Goal: Navigation & Orientation: Find specific page/section

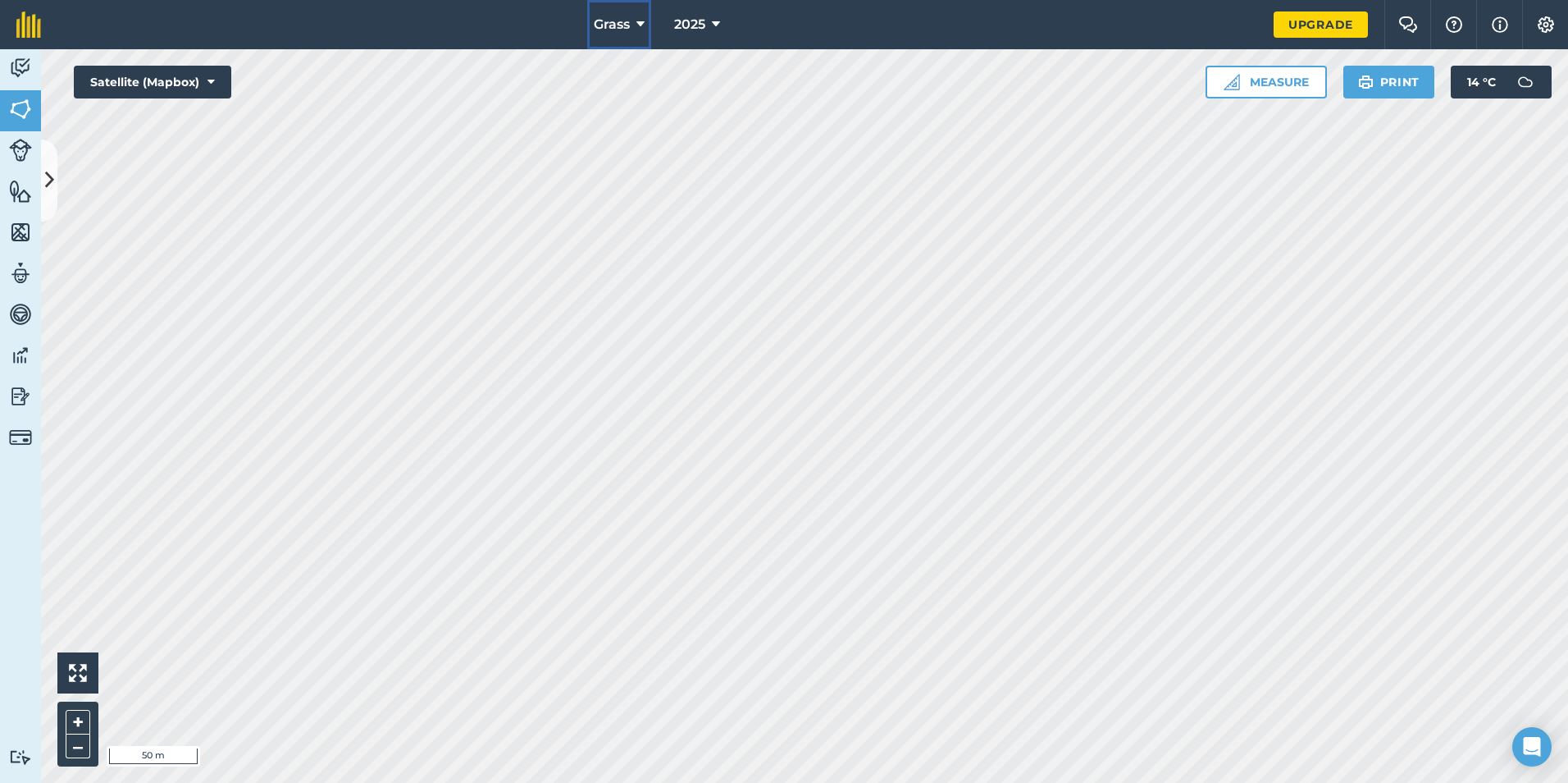
click at [642, 22] on icon at bounding box center [641, 25] width 8 height 20
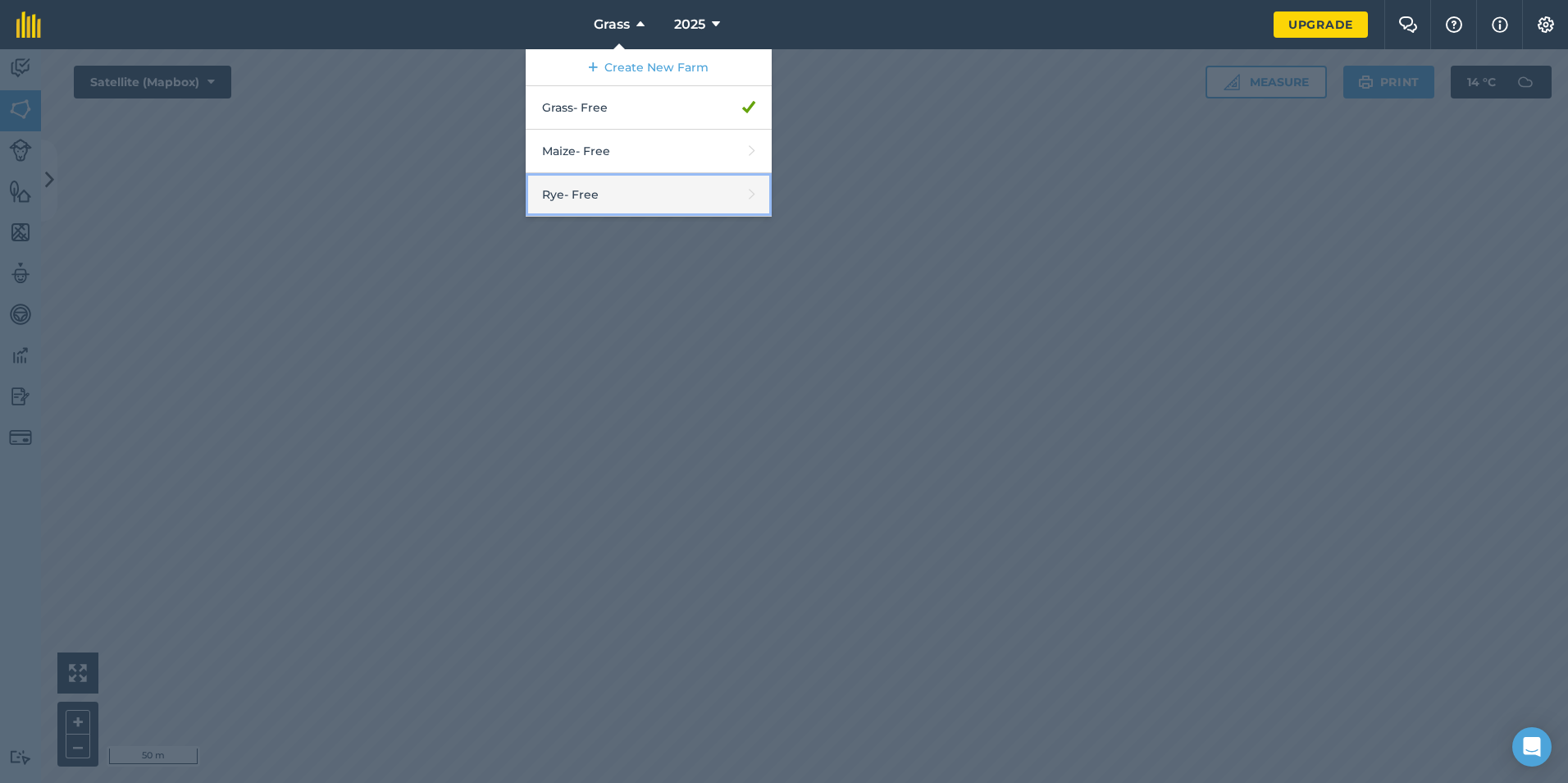
click at [617, 180] on link "Rye - Free" at bounding box center [649, 195] width 246 height 43
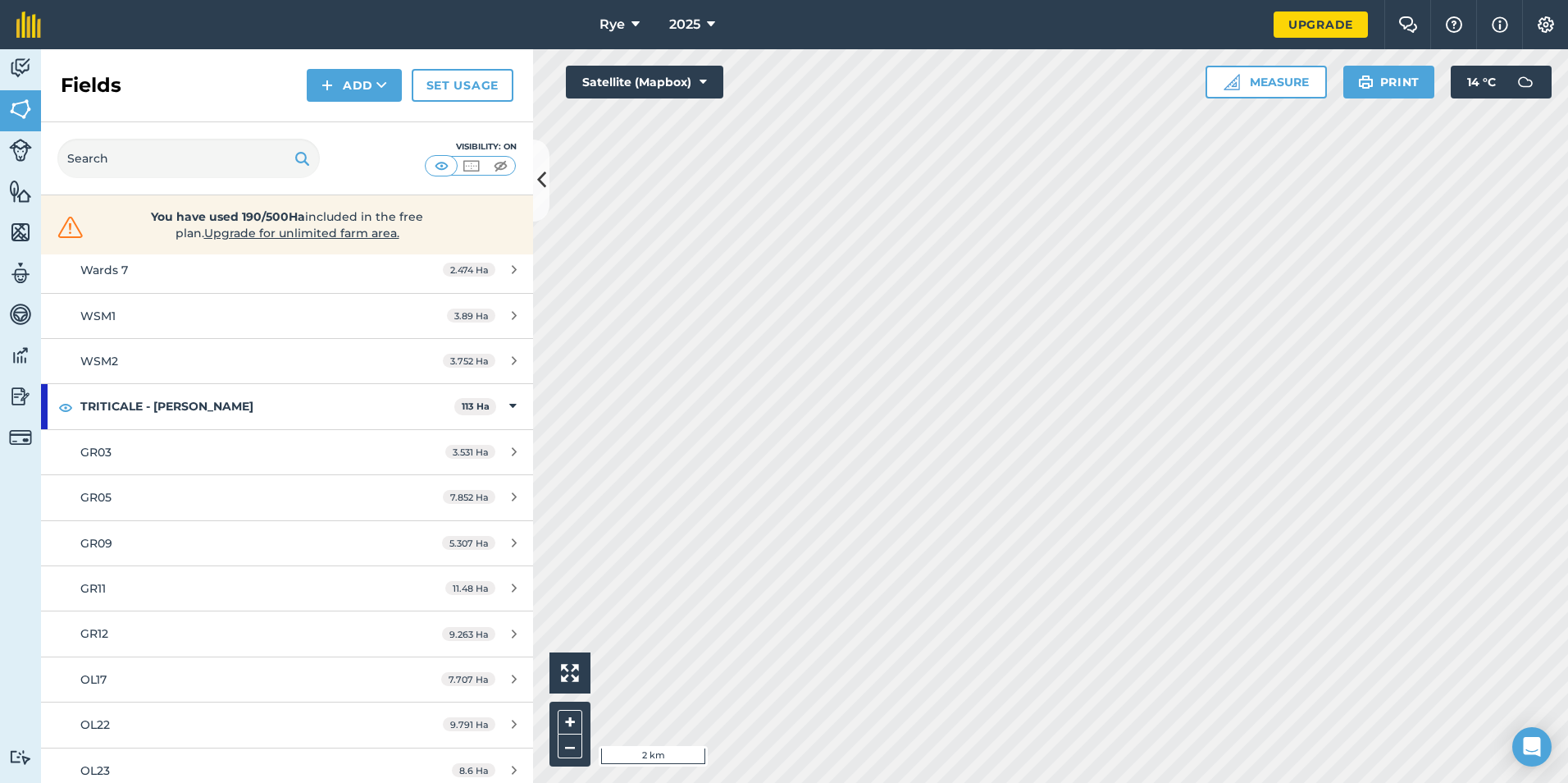
scroll to position [574, 0]
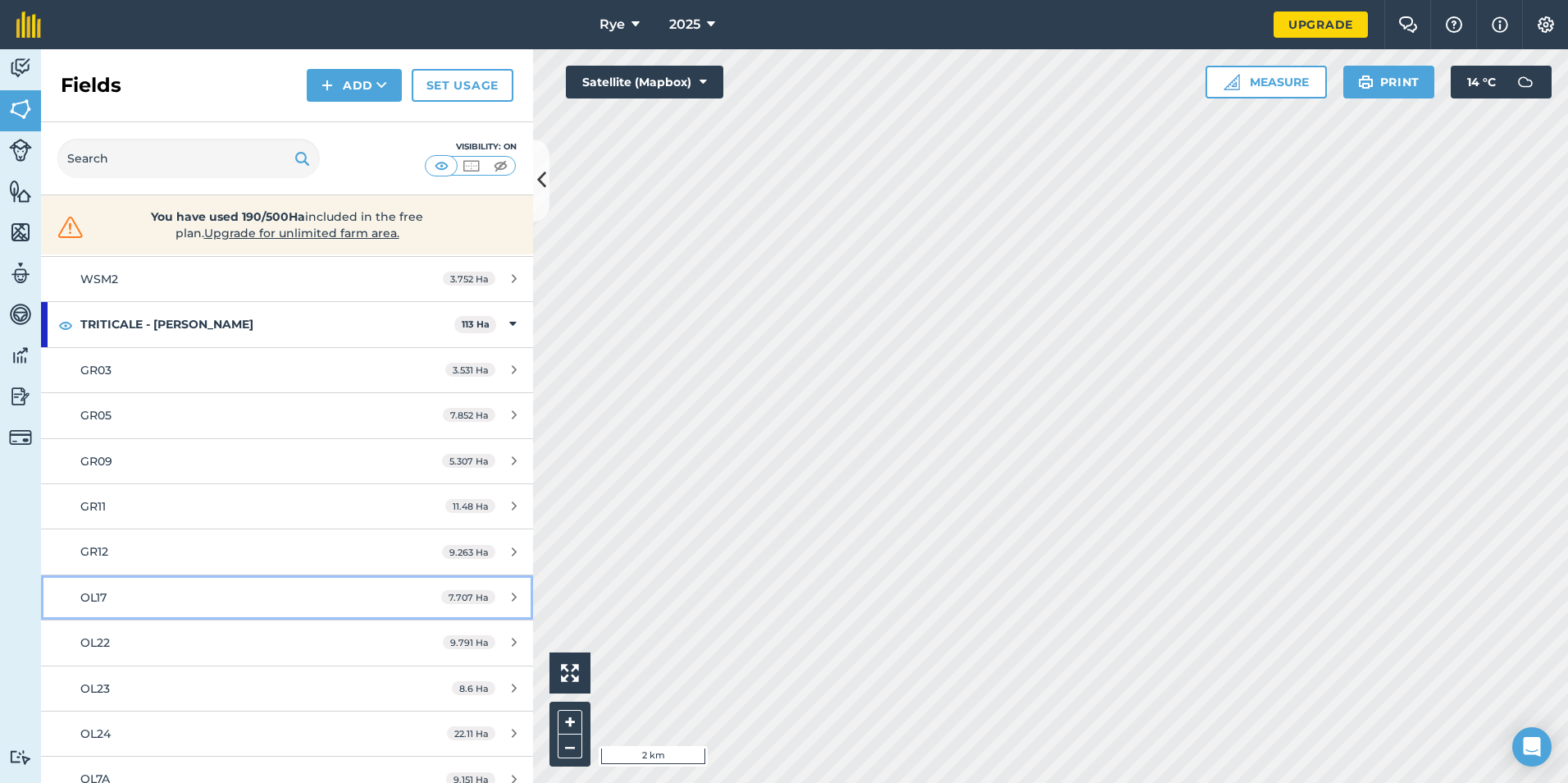
click at [227, 593] on div "OL17" at bounding box center [234, 597] width 308 height 18
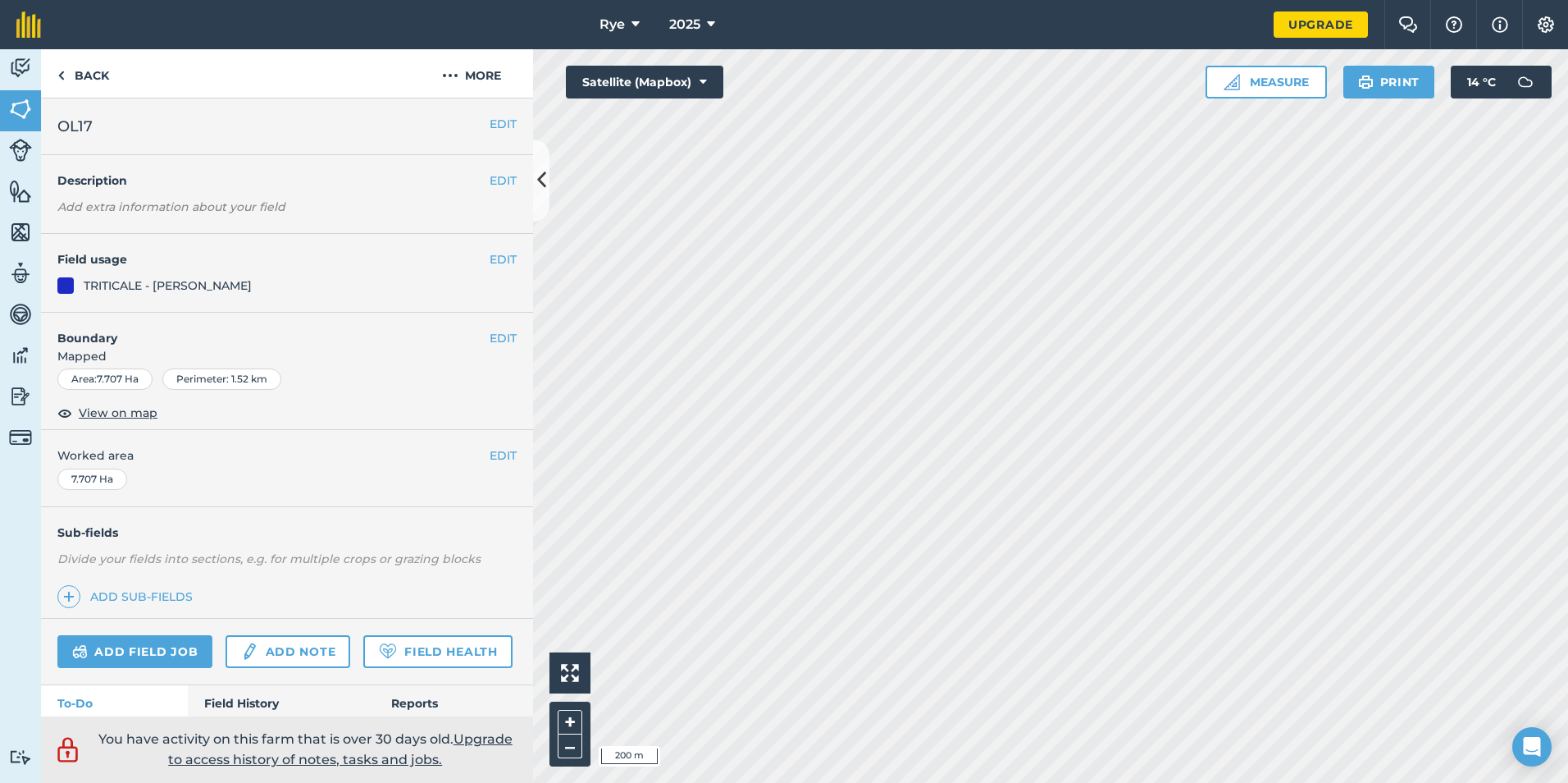
scroll to position [82, 0]
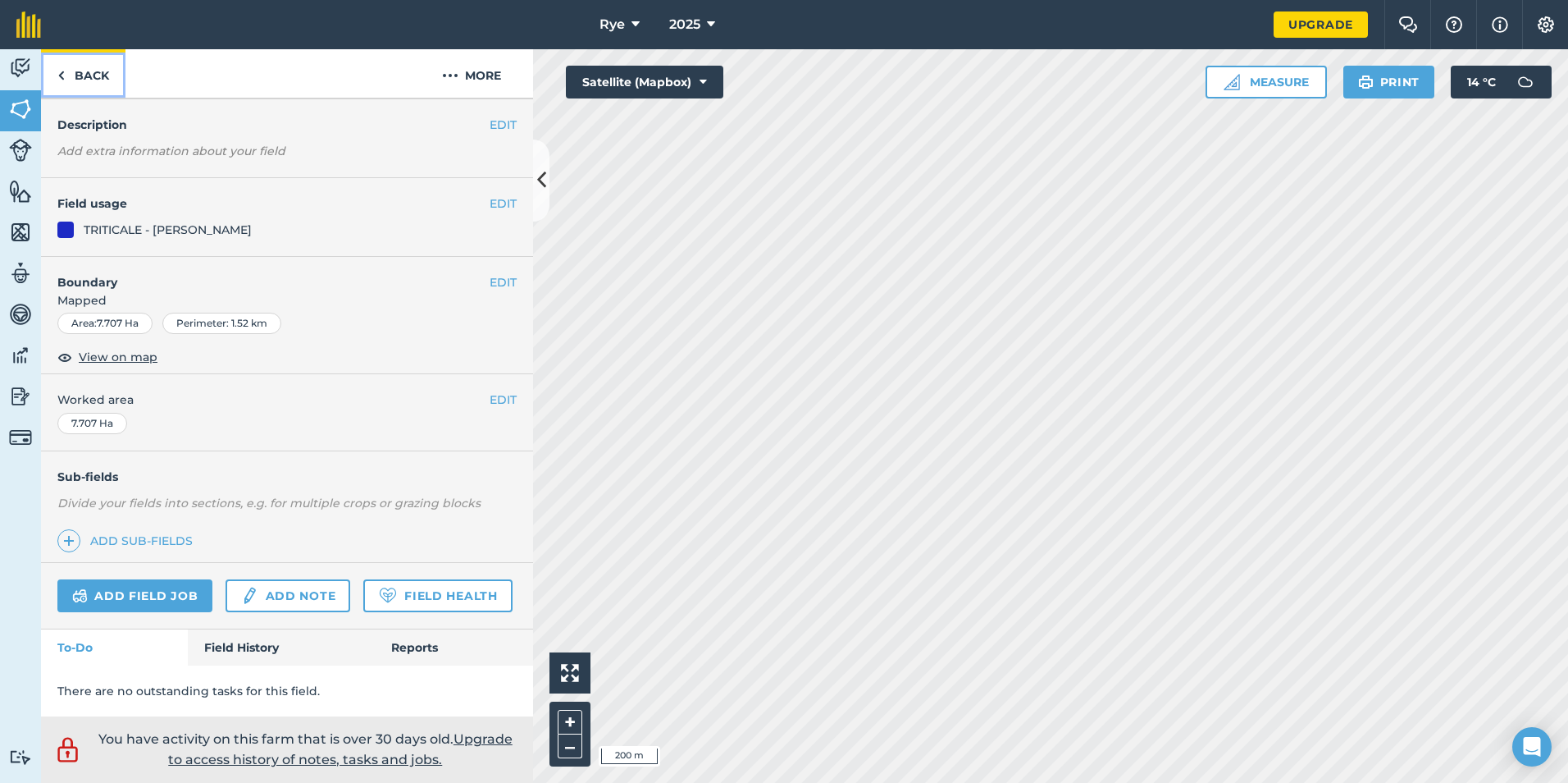
click at [71, 83] on link "Back" at bounding box center [84, 73] width 85 height 48
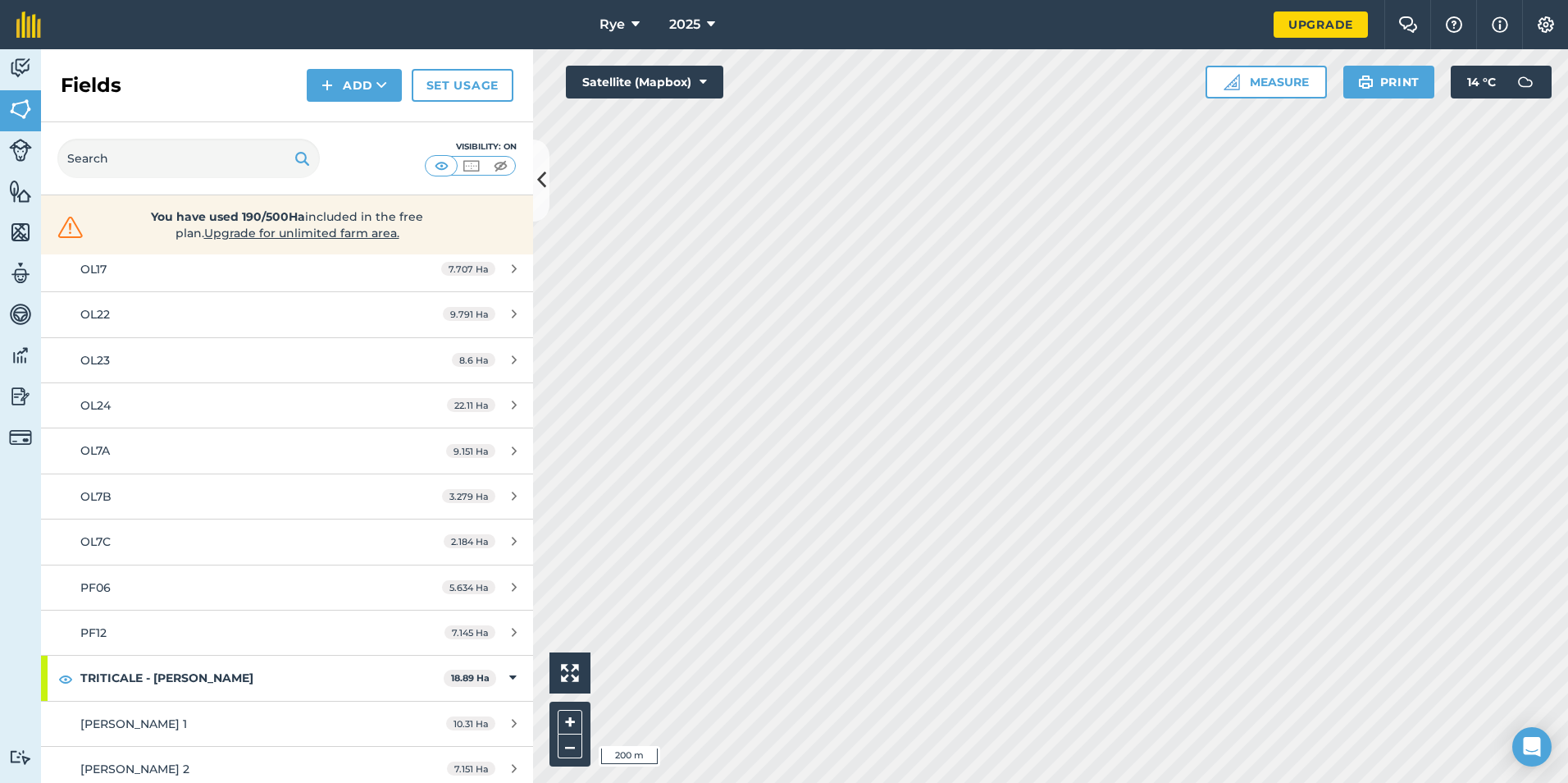
scroll to position [1067, 0]
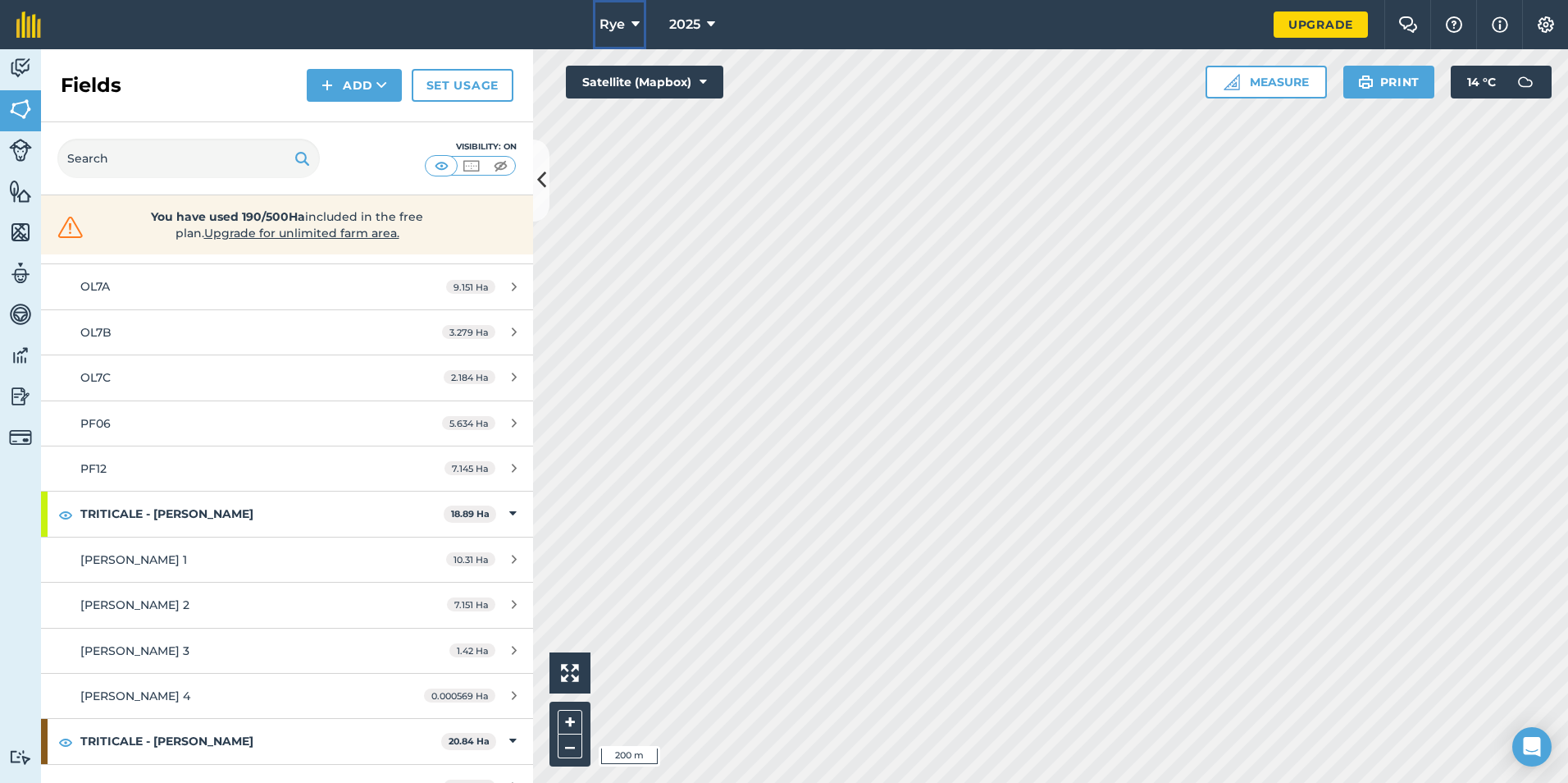
click at [639, 30] on icon at bounding box center [636, 25] width 8 height 20
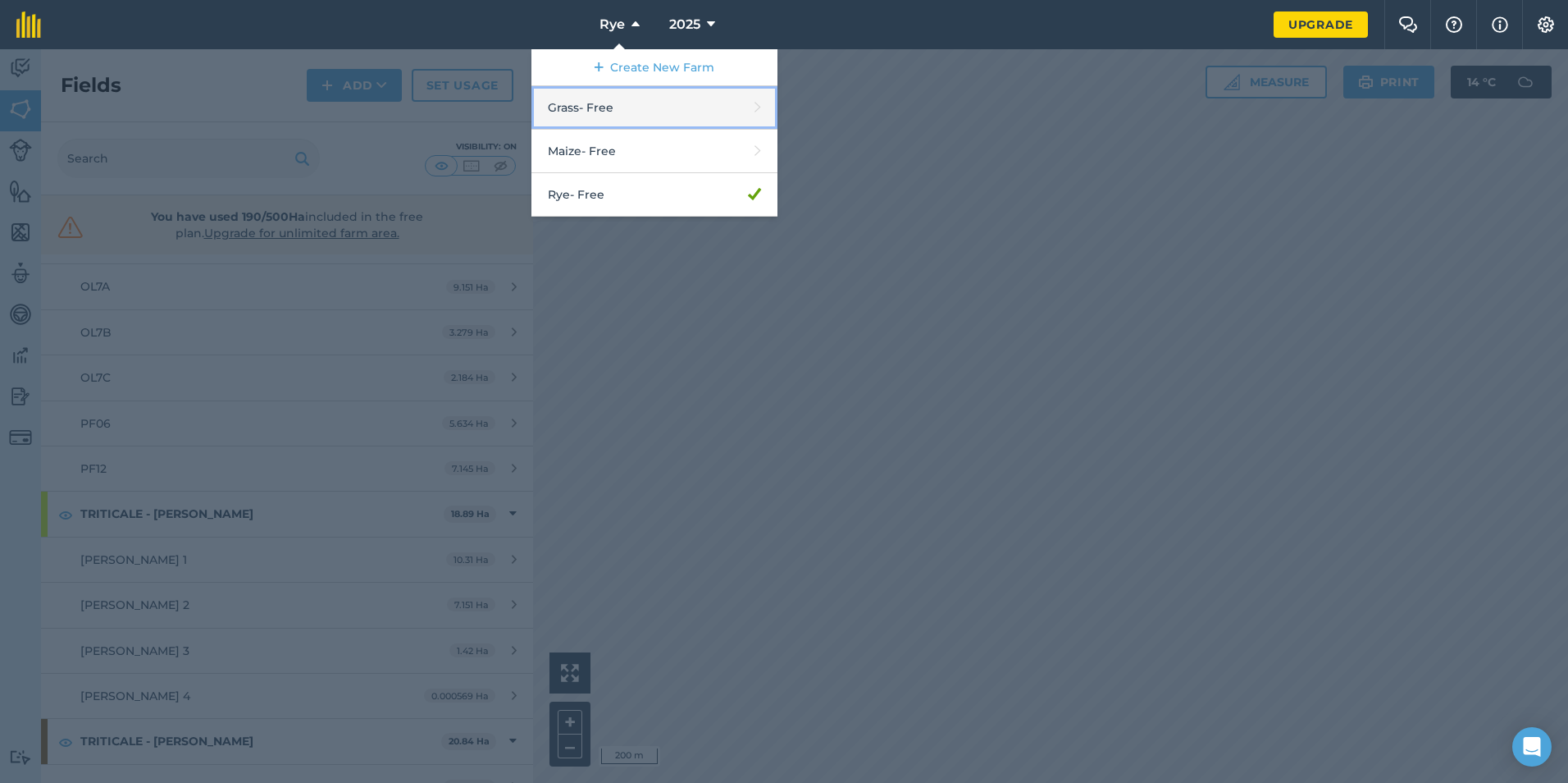
click at [636, 117] on link "Grass - Free" at bounding box center [655, 107] width 246 height 43
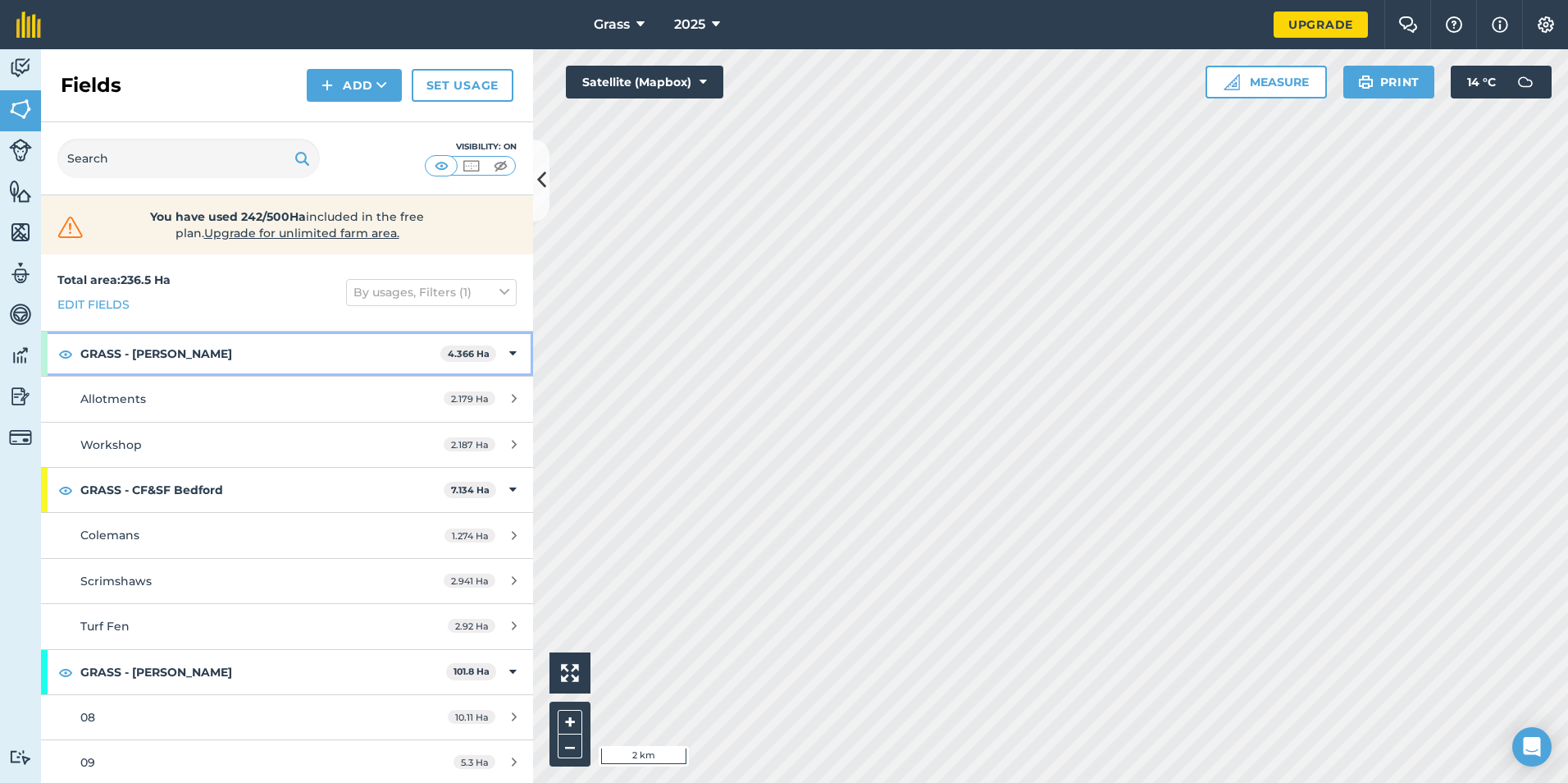
click at [509, 352] on icon at bounding box center [512, 354] width 7 height 18
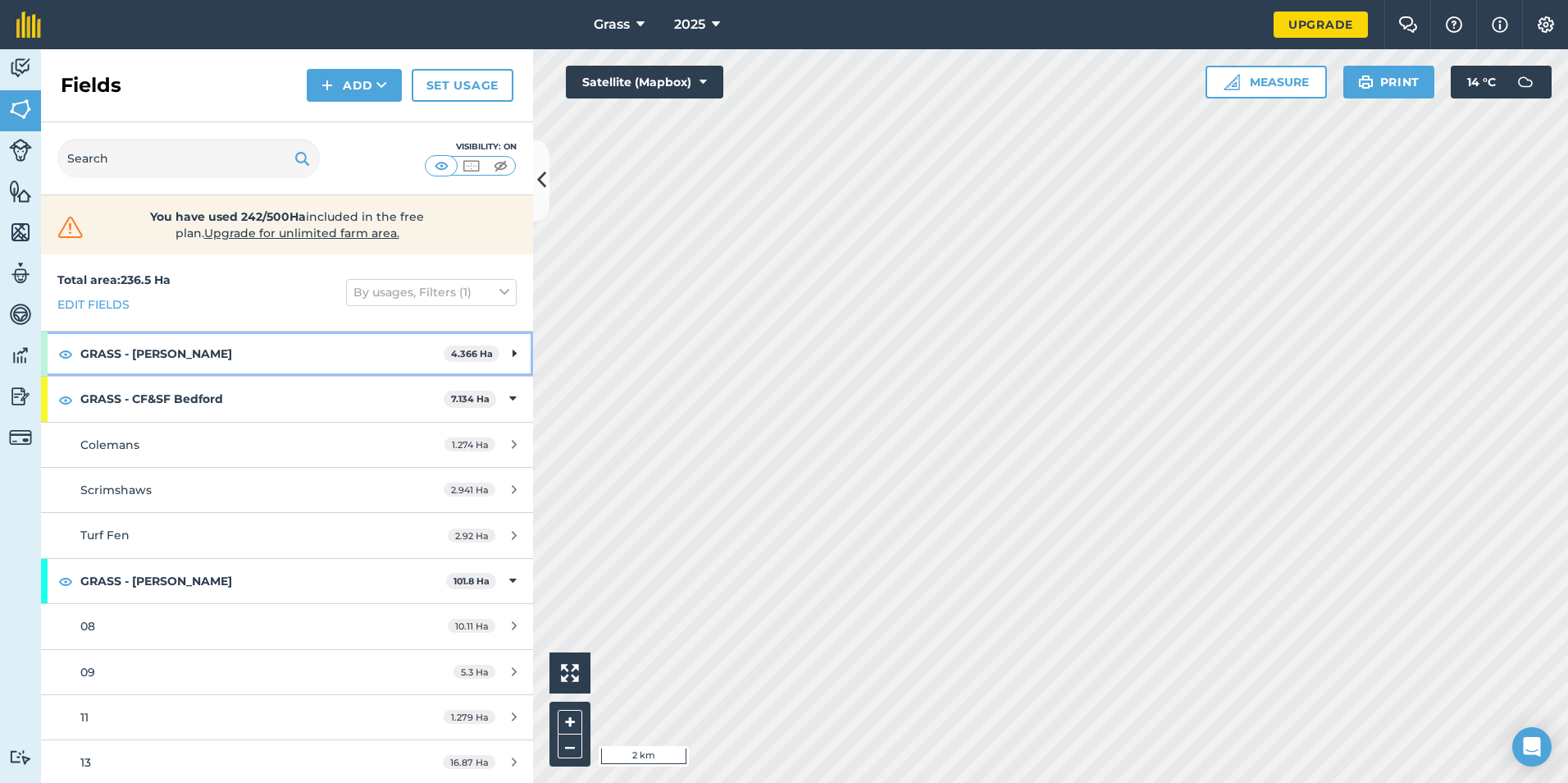
click at [513, 352] on icon at bounding box center [515, 354] width 4 height 18
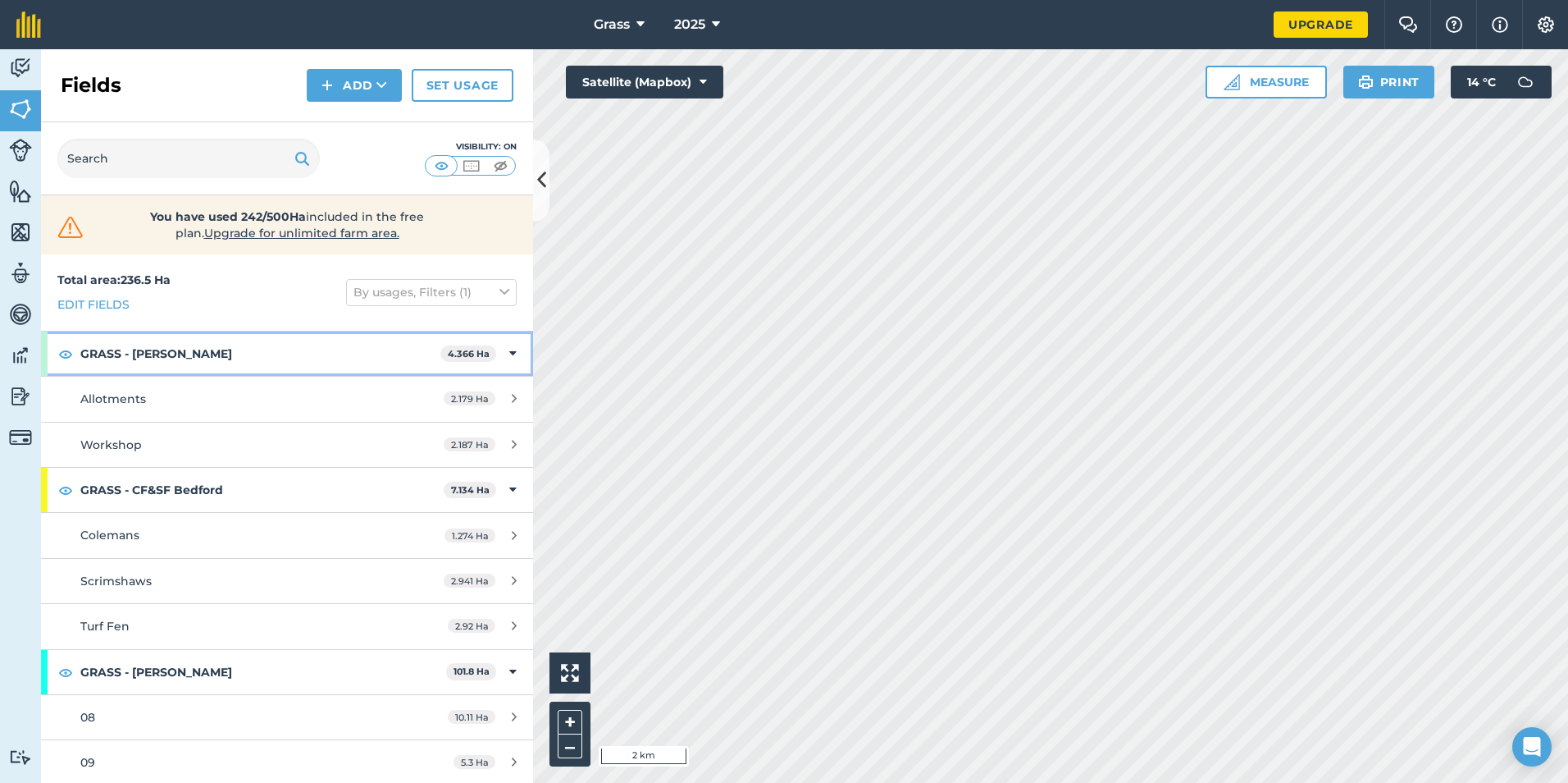
click at [204, 356] on strong "GRASS - [PERSON_NAME]" at bounding box center [261, 354] width 360 height 44
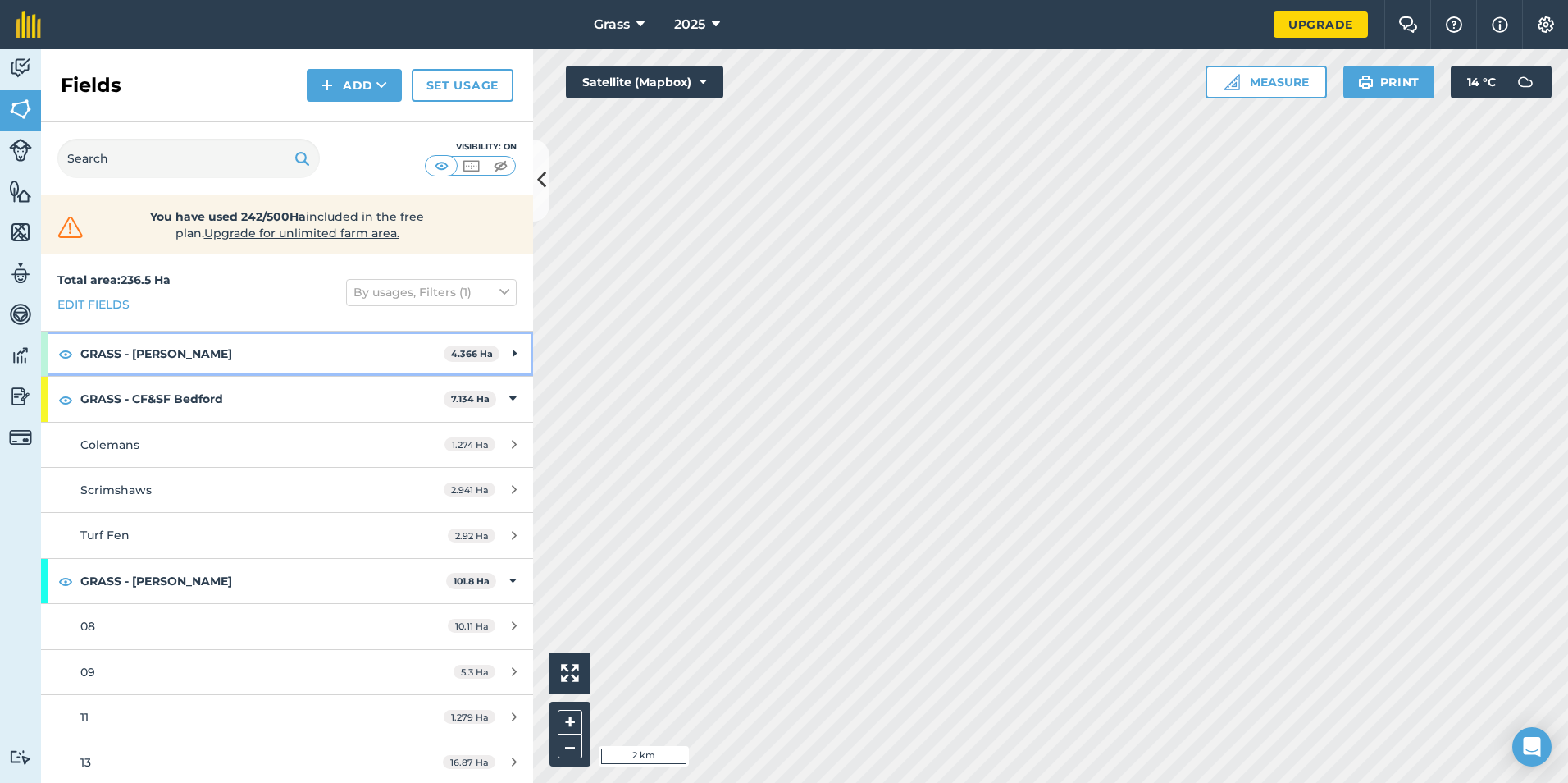
click at [204, 356] on strong "GRASS - [PERSON_NAME]" at bounding box center [262, 354] width 363 height 44
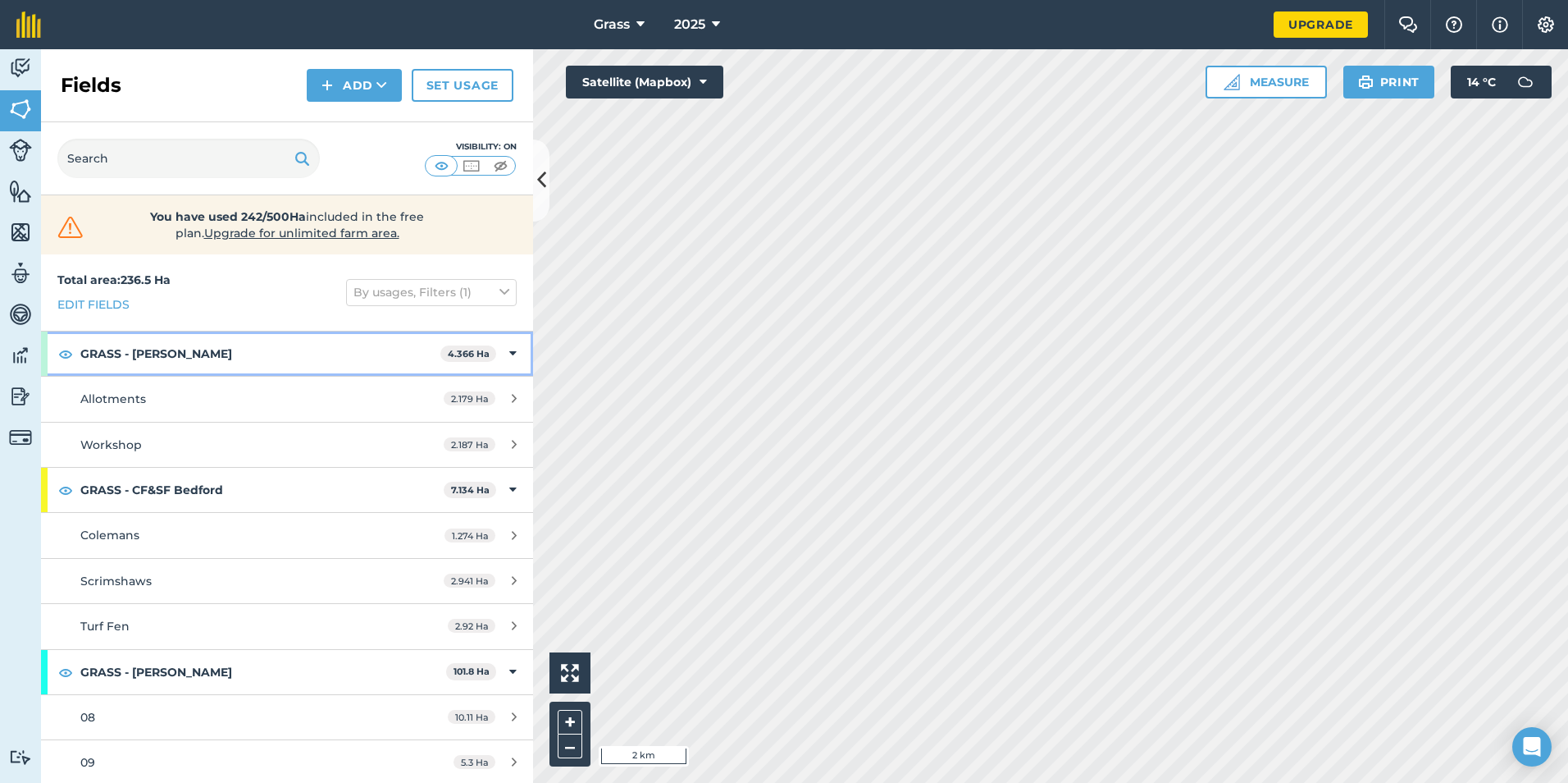
drag, startPoint x: 204, startPoint y: 356, endPoint x: 196, endPoint y: 357, distance: 8.1
click at [196, 357] on strong "GRASS - [PERSON_NAME]" at bounding box center [261, 354] width 360 height 44
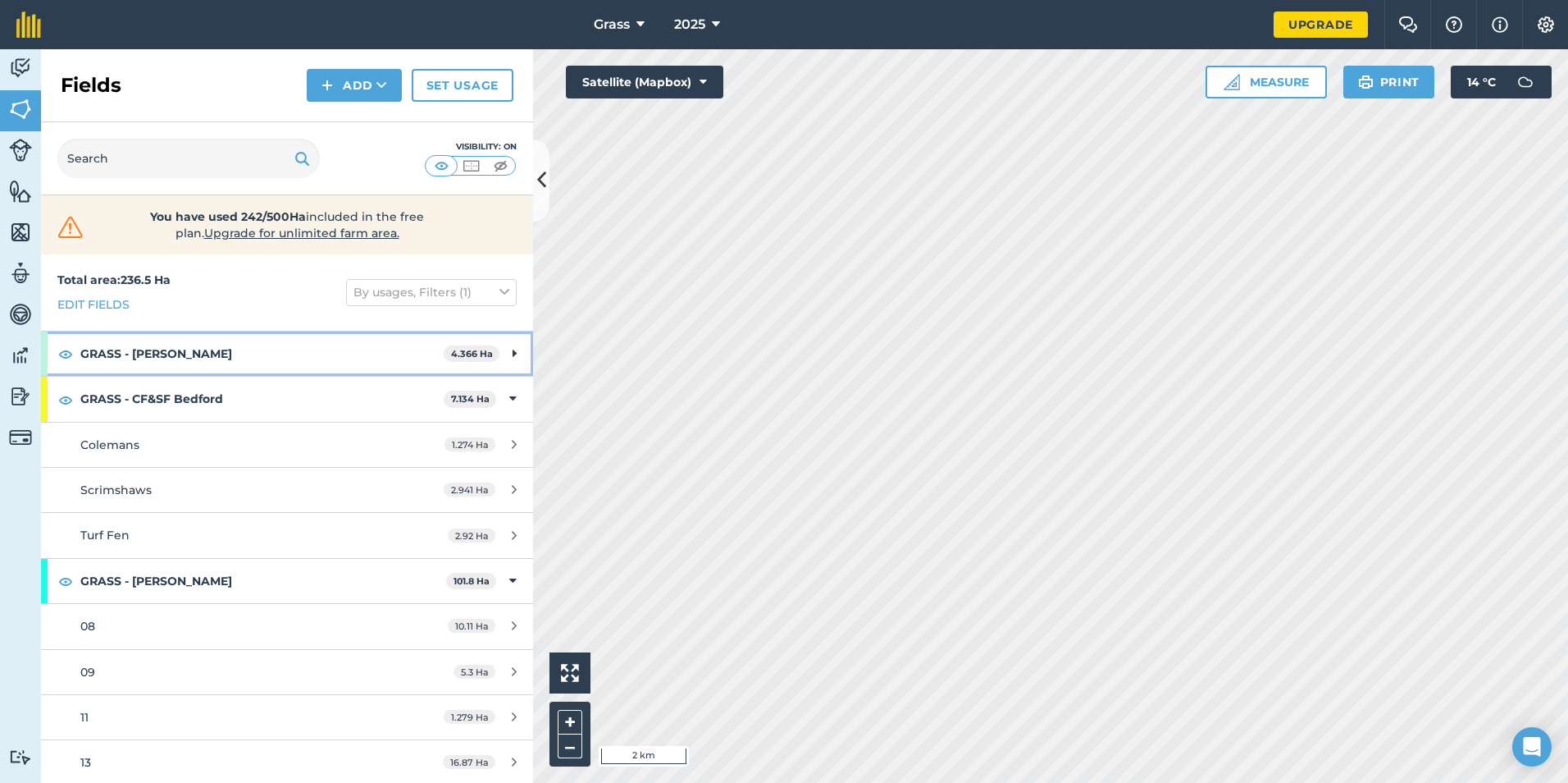
click at [232, 356] on strong "GRASS - [PERSON_NAME]" at bounding box center [262, 354] width 363 height 44
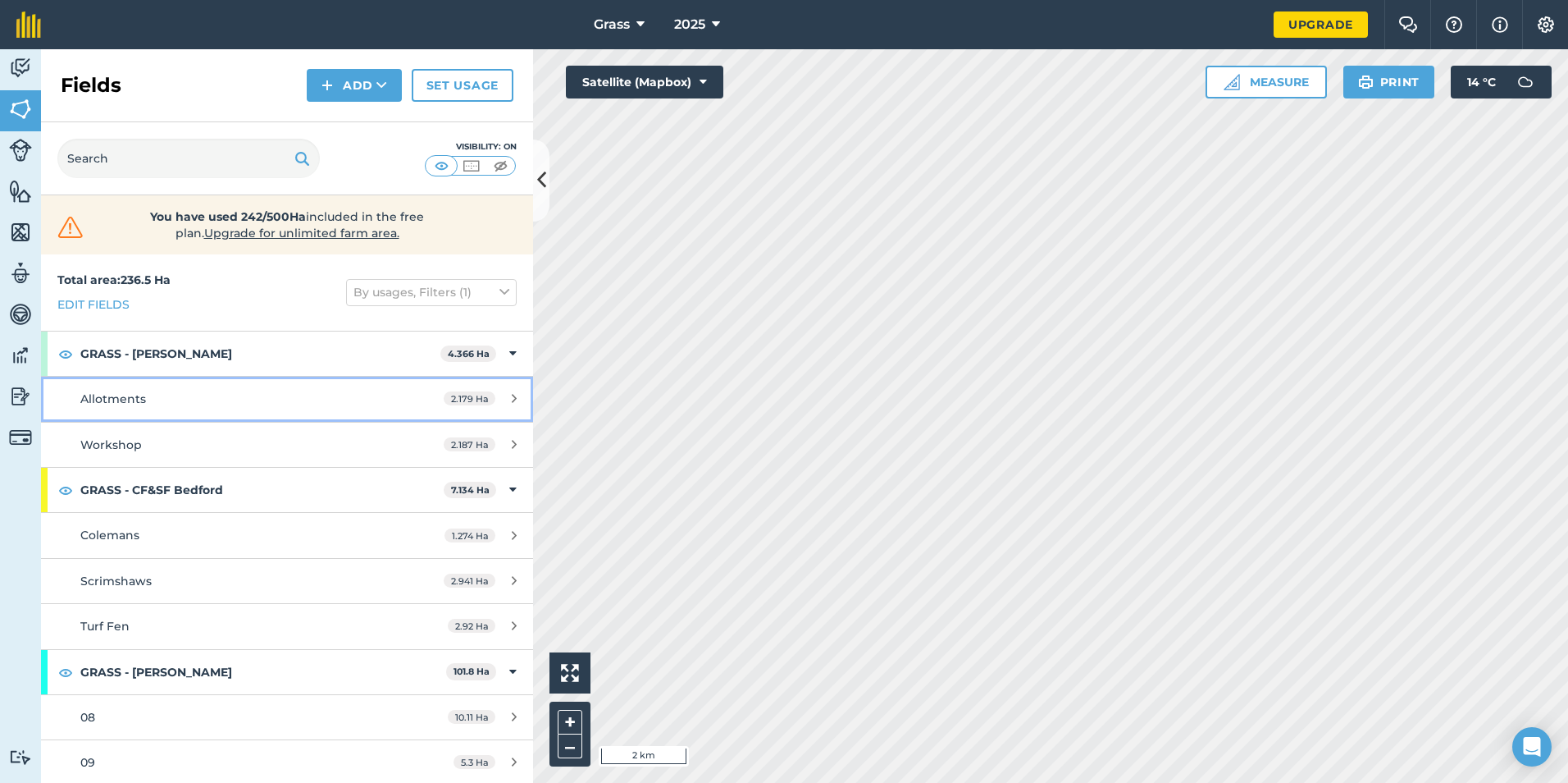
click at [504, 405] on div "2.179 Ha" at bounding box center [479, 398] width 105 height 13
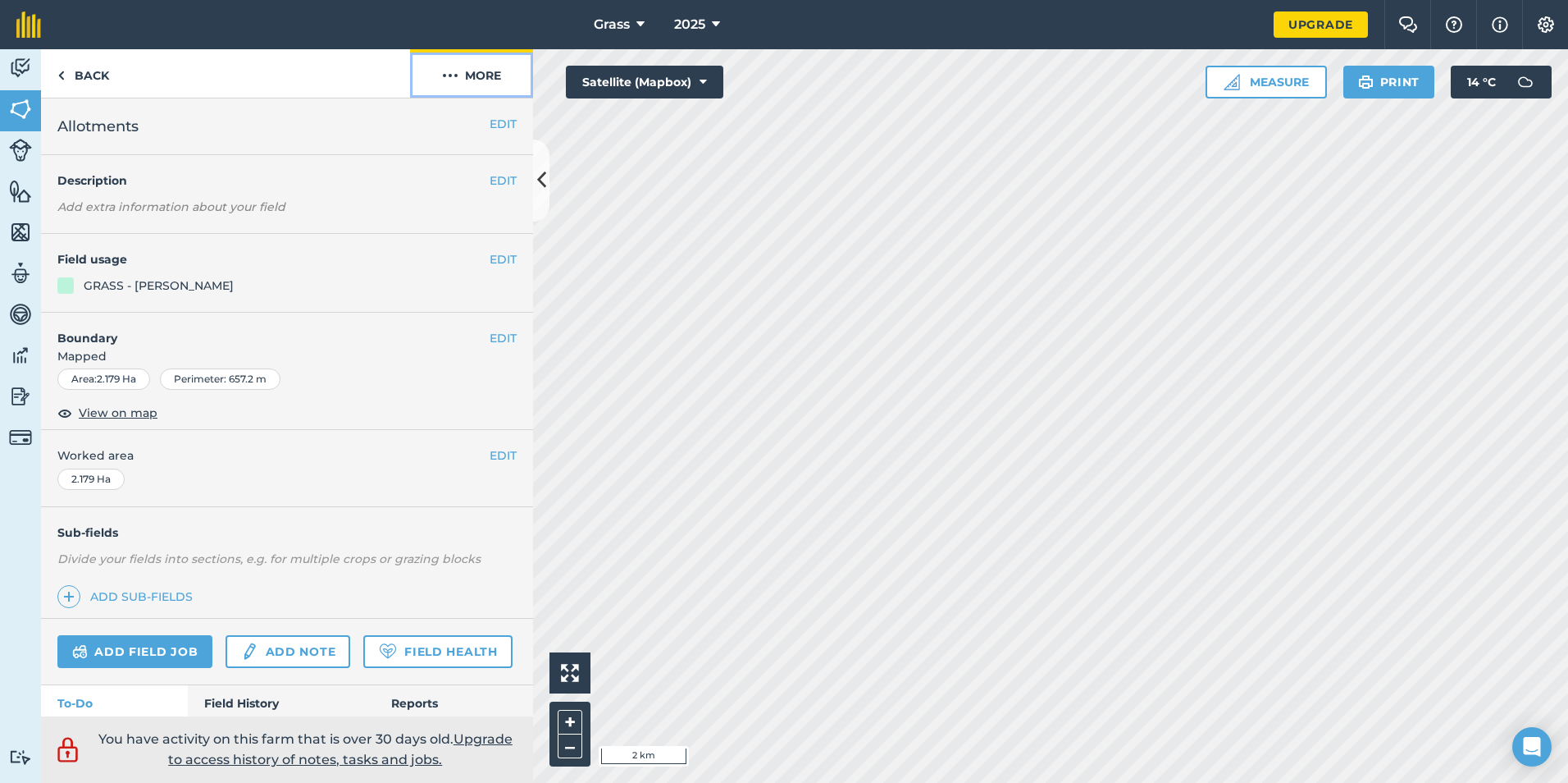
click at [463, 75] on button "More" at bounding box center [471, 73] width 123 height 48
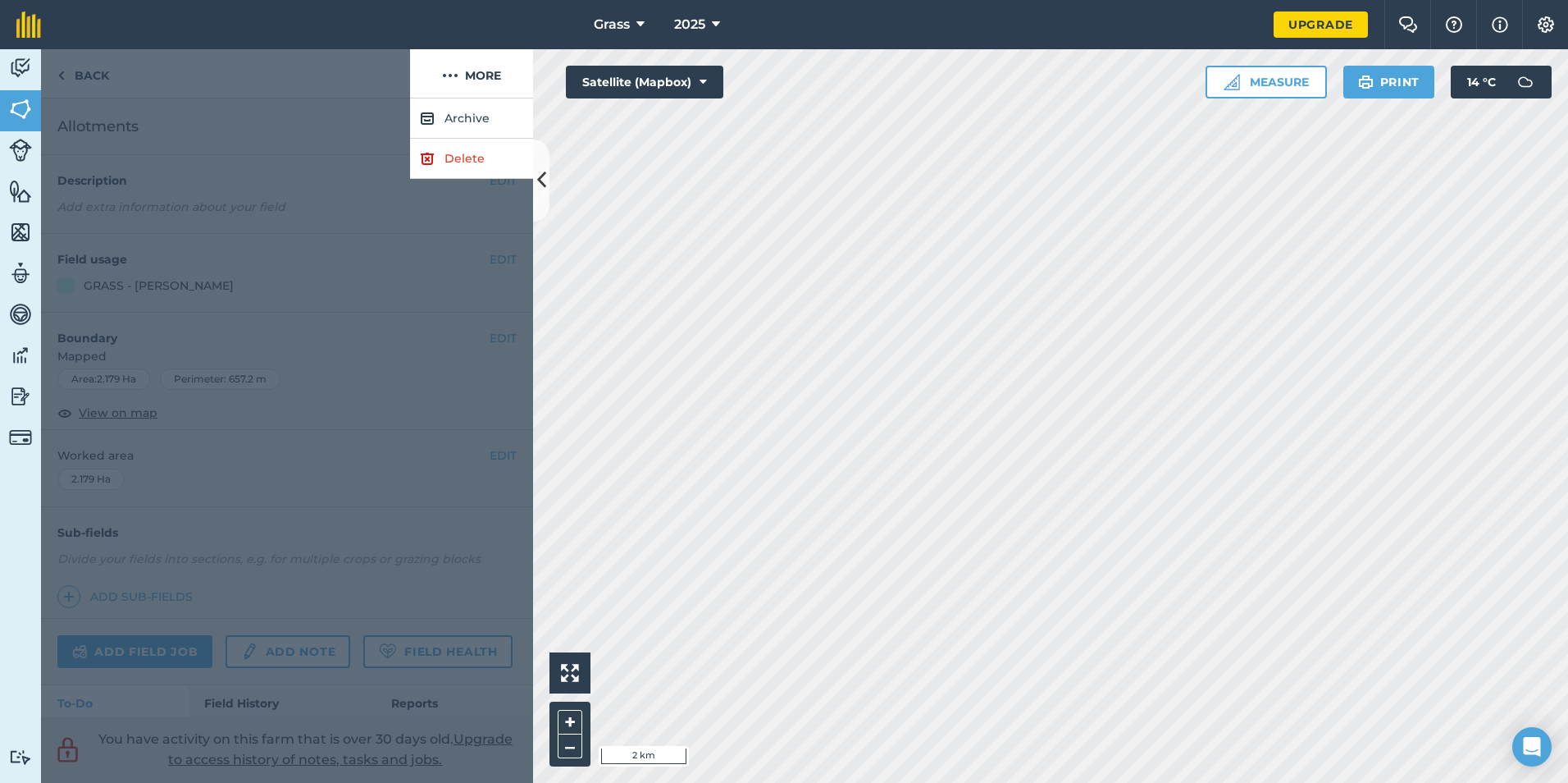
click at [103, 72] on div at bounding box center [225, 74] width 369 height 49
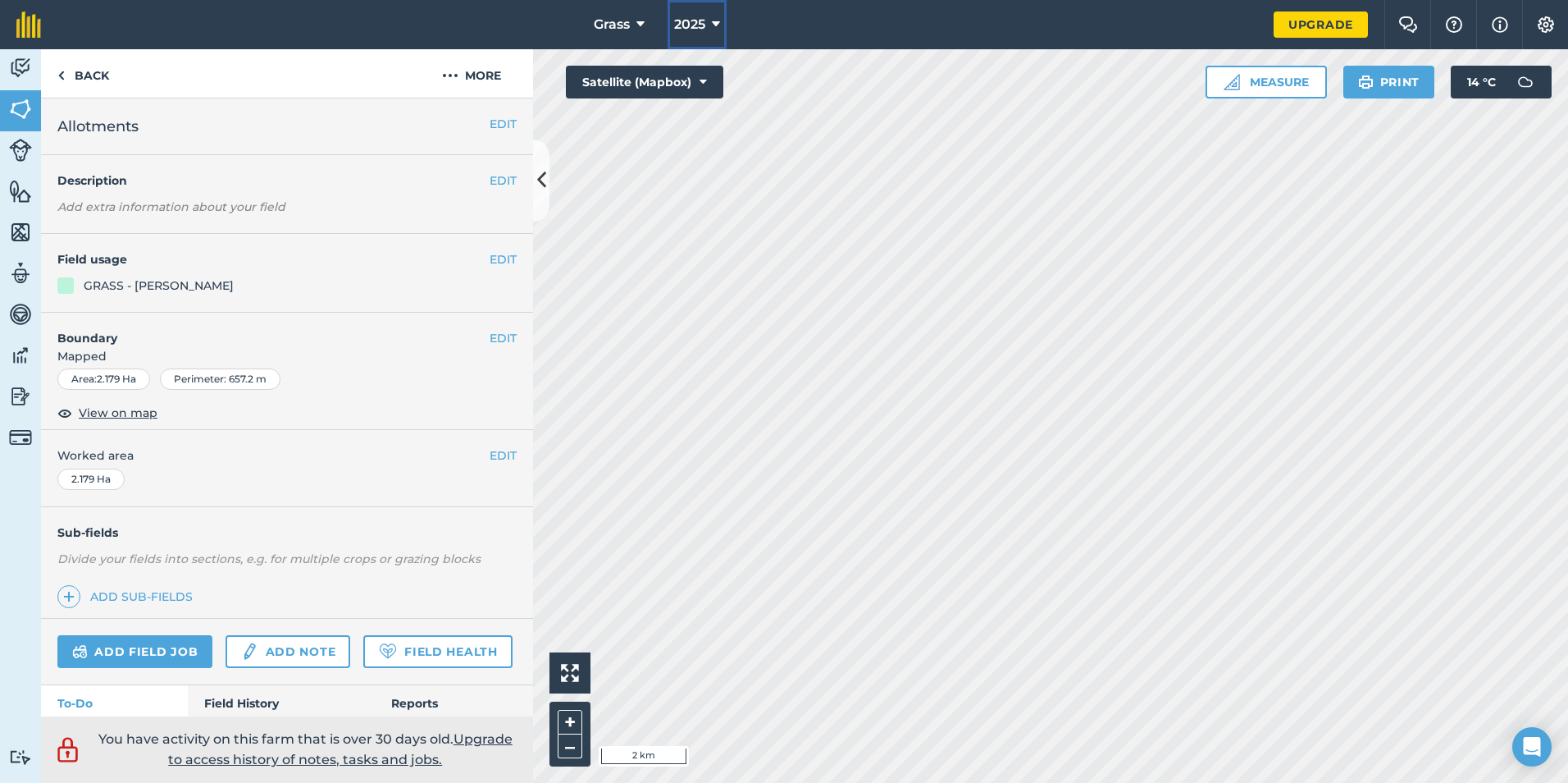
click at [715, 32] on icon at bounding box center [716, 25] width 8 height 20
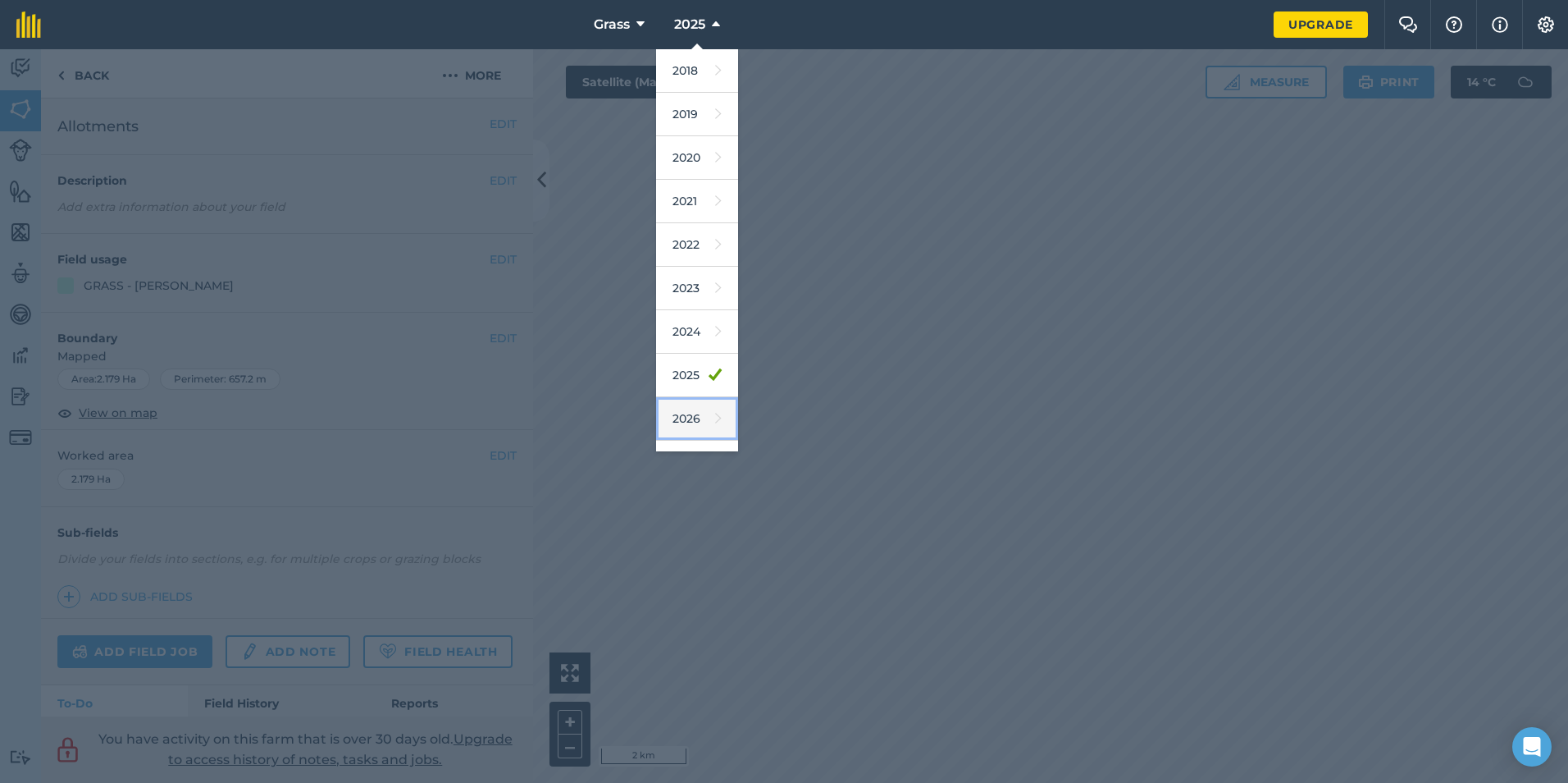
click at [702, 404] on link "2026" at bounding box center [697, 419] width 82 height 43
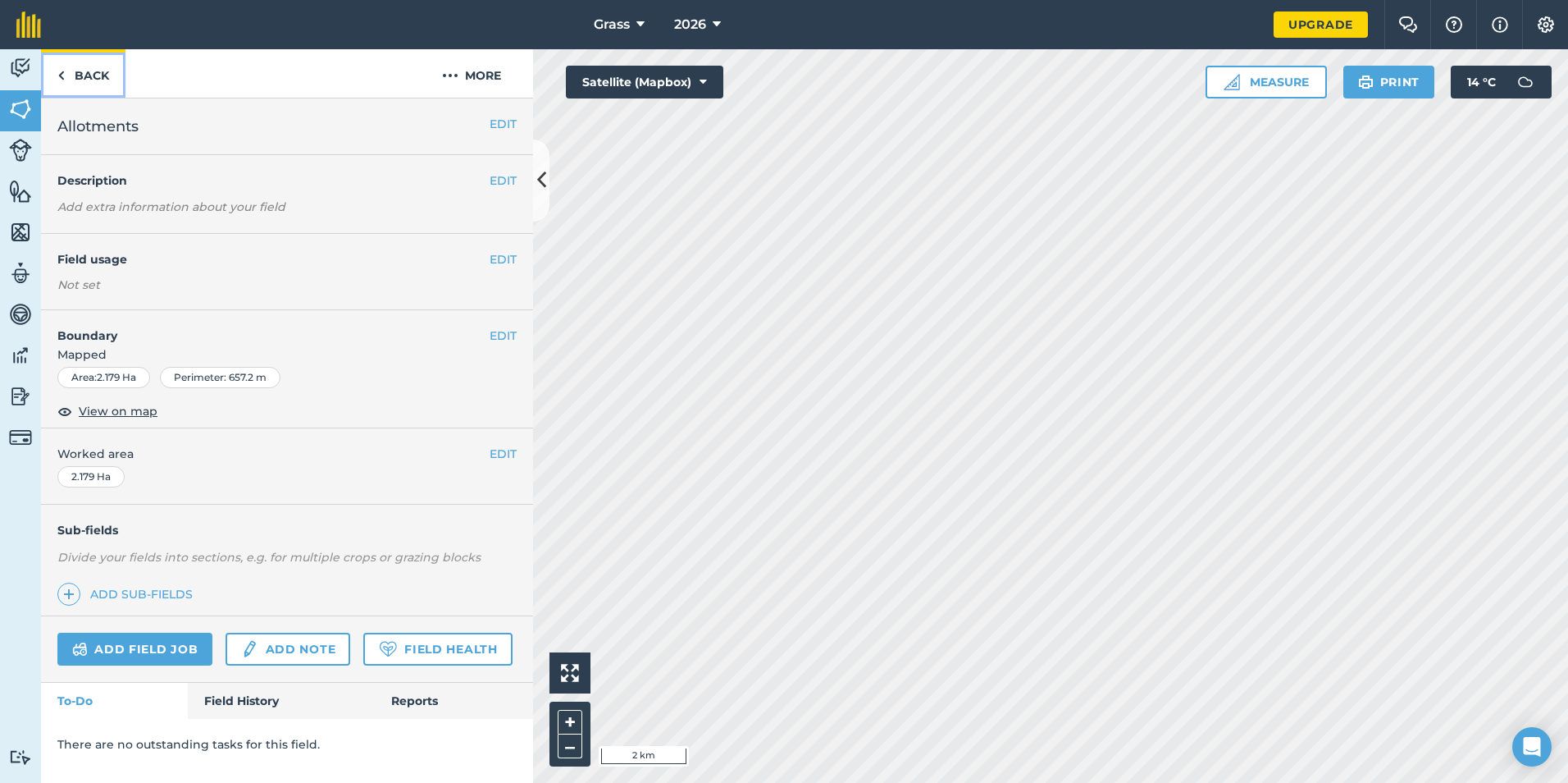
click at [91, 54] on link "Back" at bounding box center [84, 73] width 85 height 48
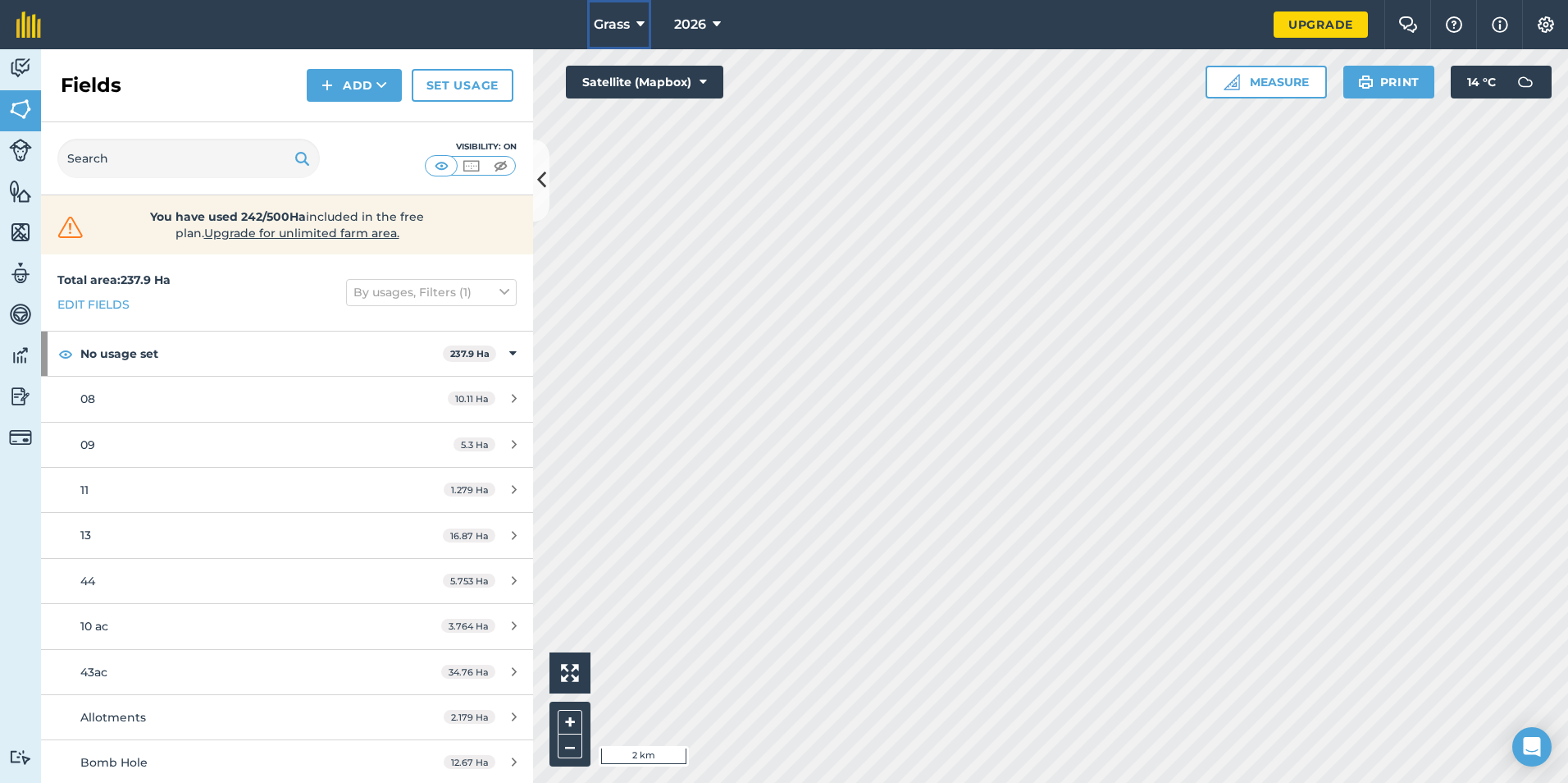
click at [635, 24] on button "Grass" at bounding box center [619, 25] width 64 height 49
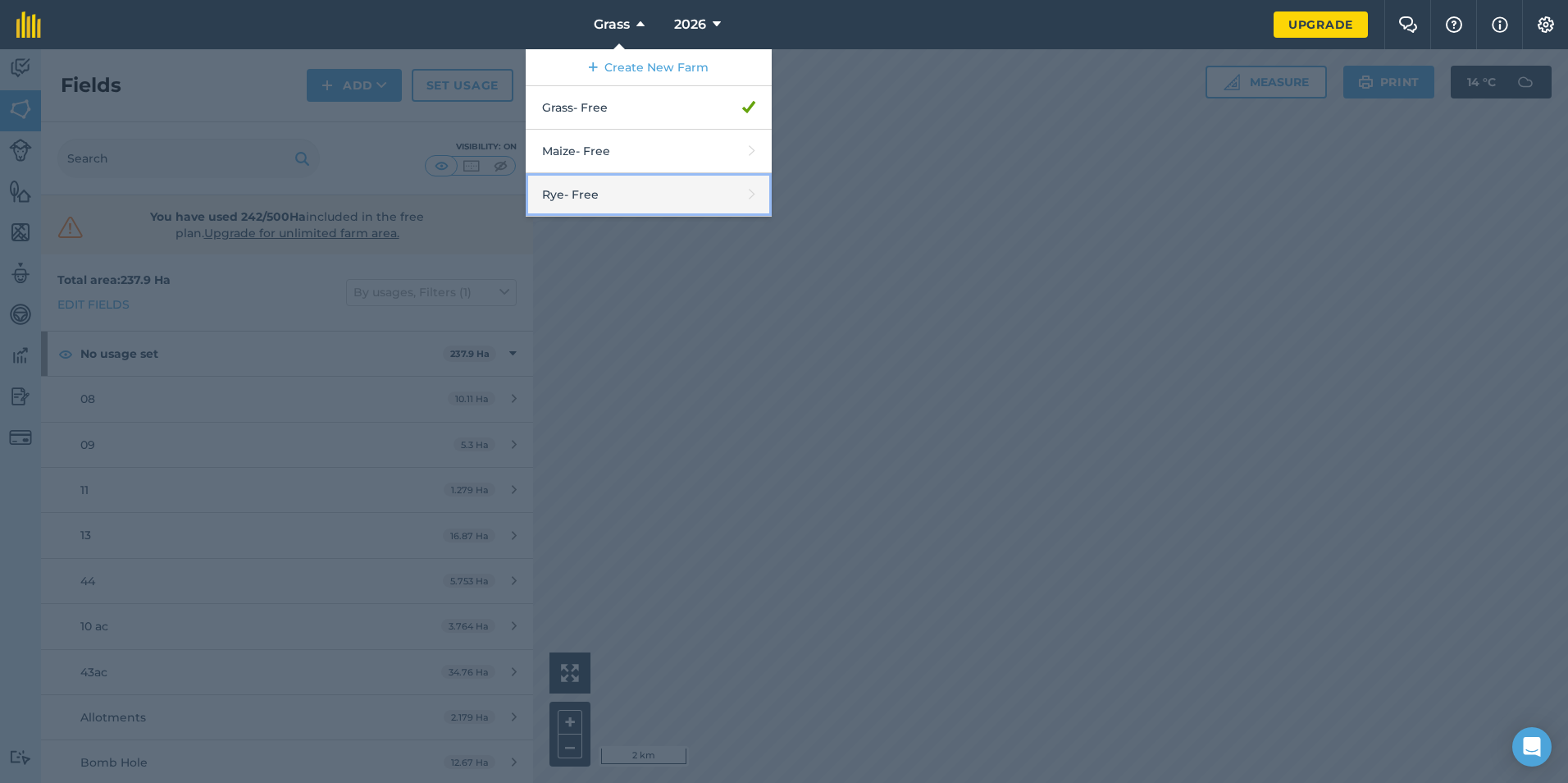
click at [617, 196] on link "Rye - Free" at bounding box center [649, 195] width 246 height 43
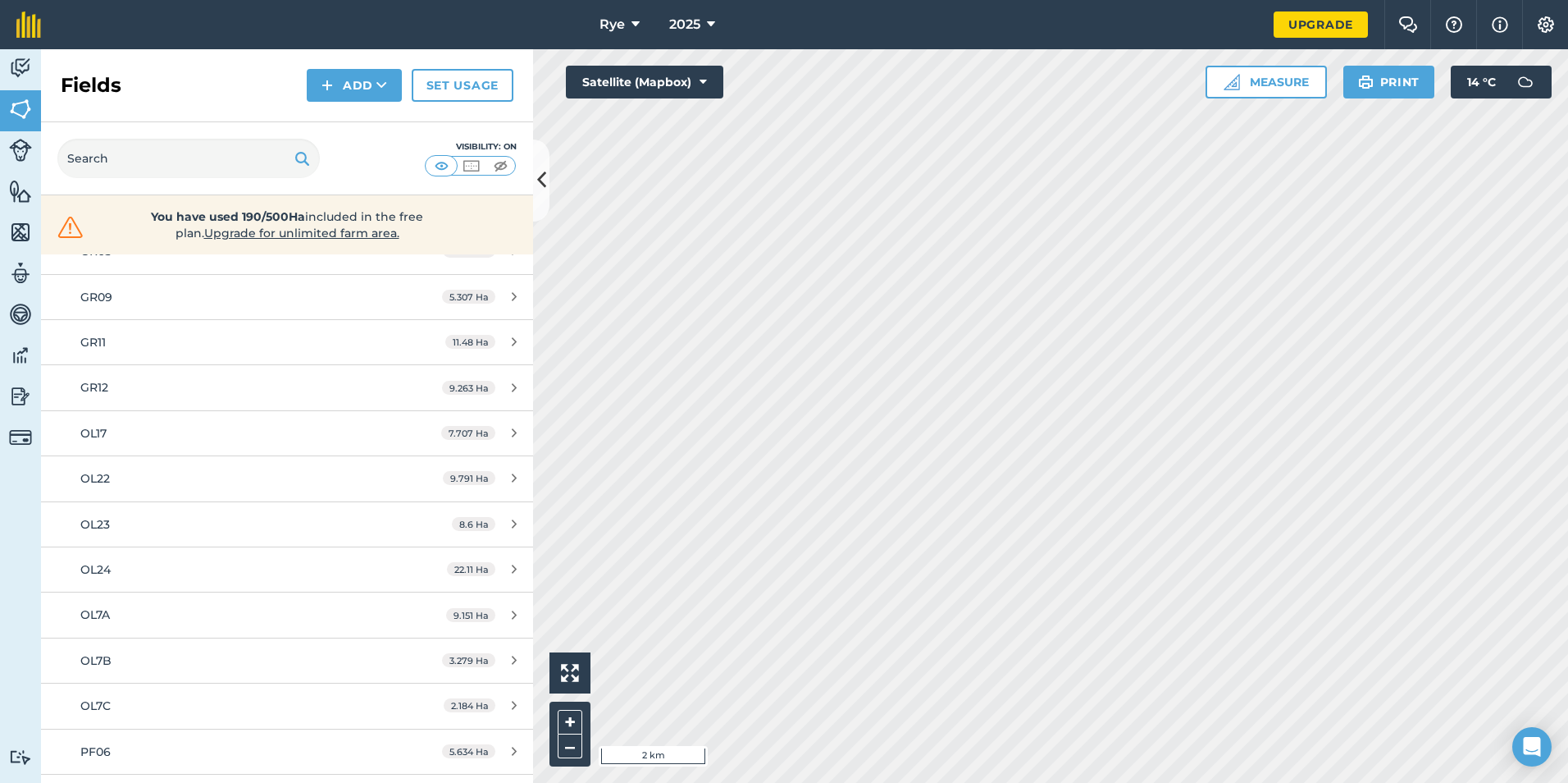
scroll to position [820, 0]
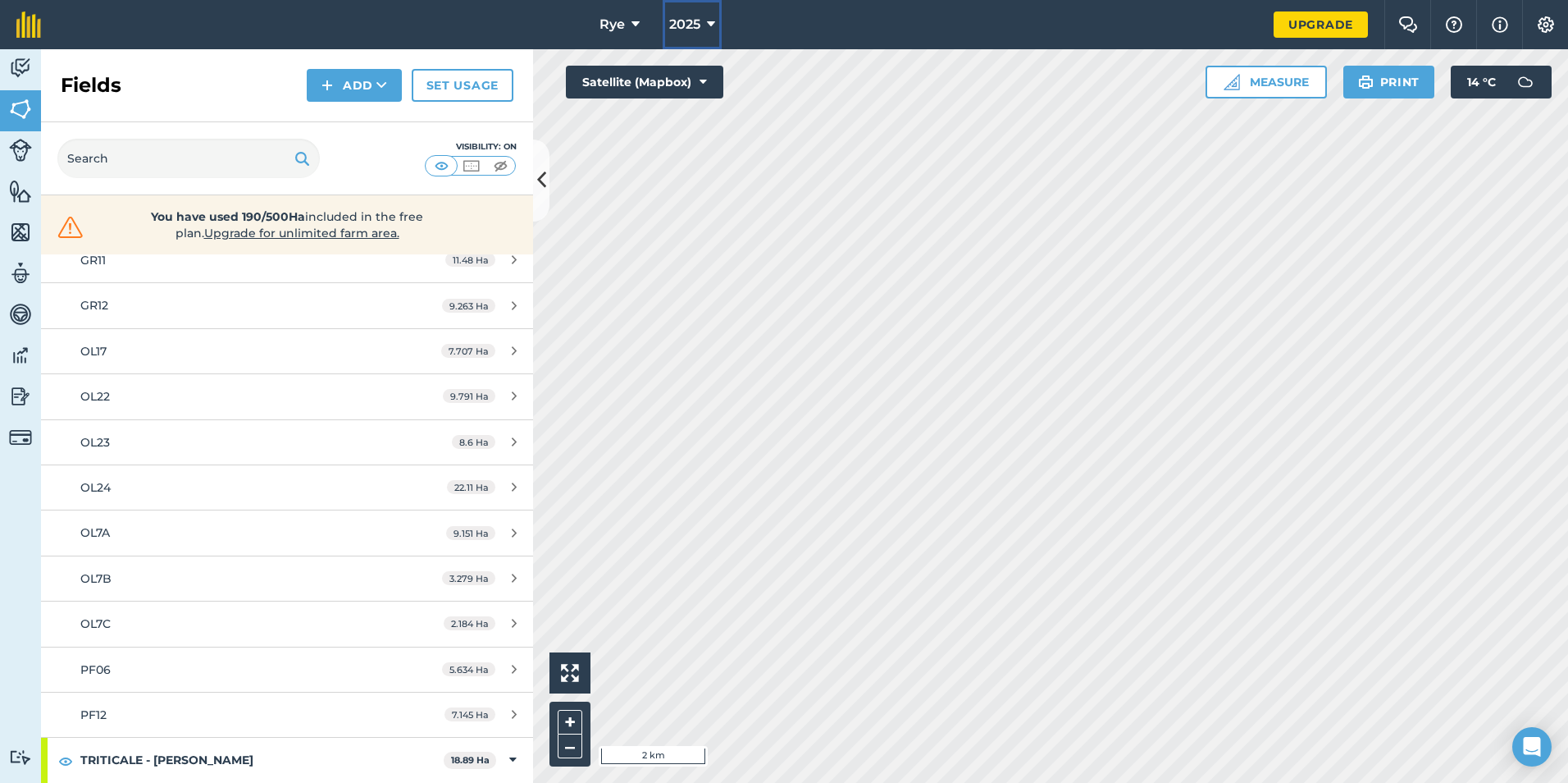
click at [681, 22] on span "2025" at bounding box center [685, 25] width 31 height 20
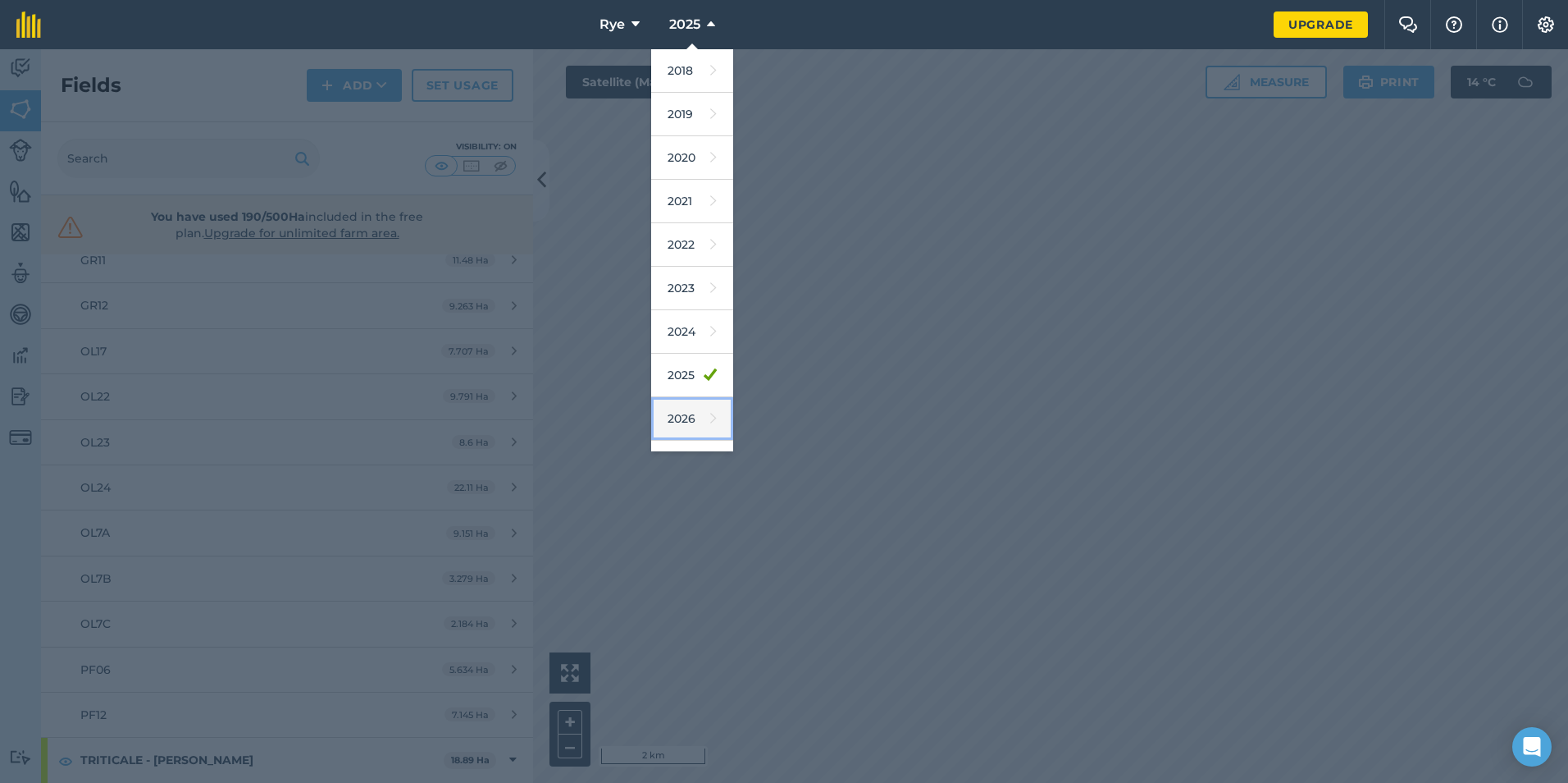
click at [711, 411] on icon at bounding box center [714, 418] width 7 height 23
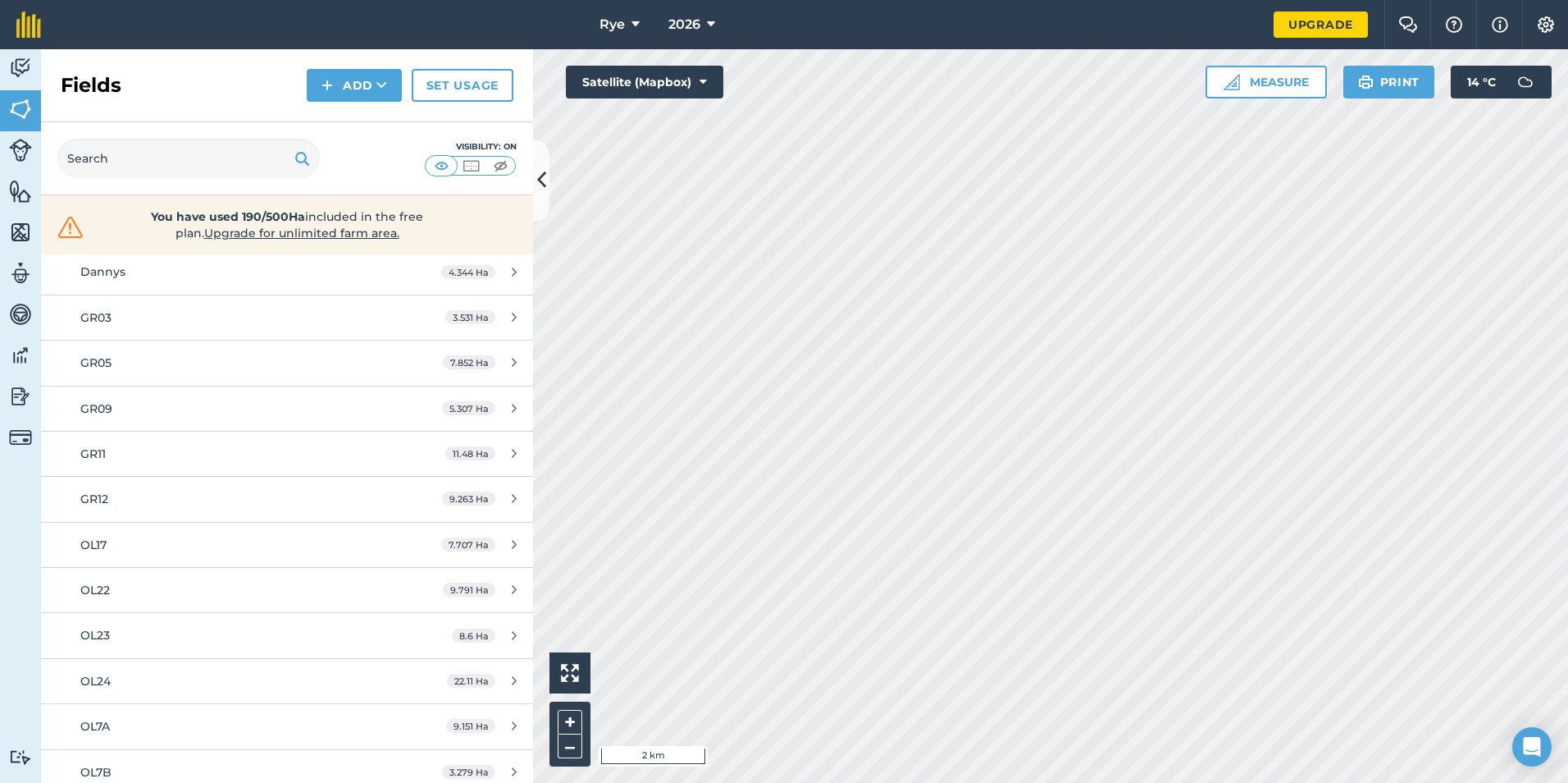
scroll to position [0, 0]
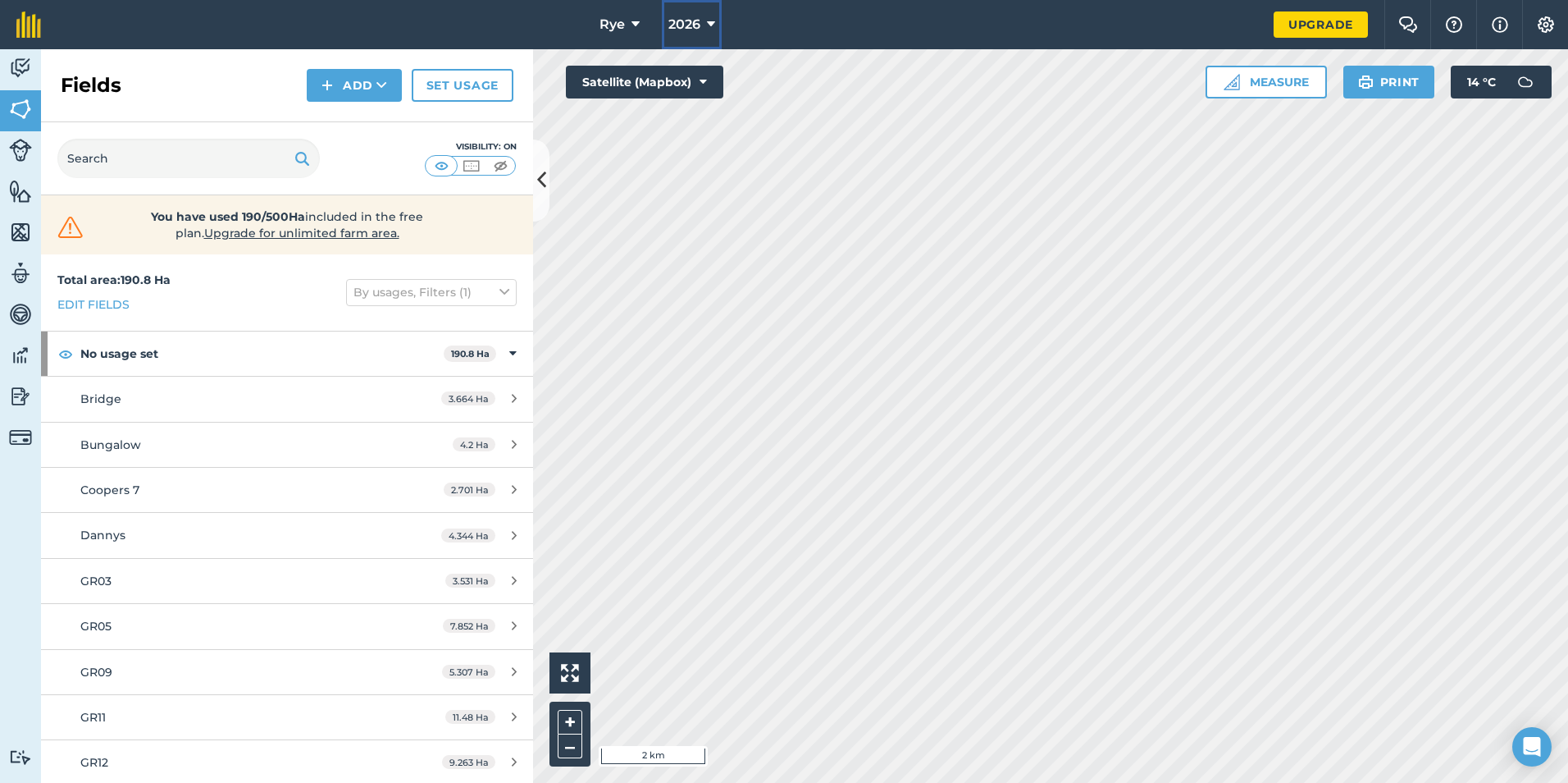
click at [716, 32] on icon at bounding box center [711, 25] width 8 height 20
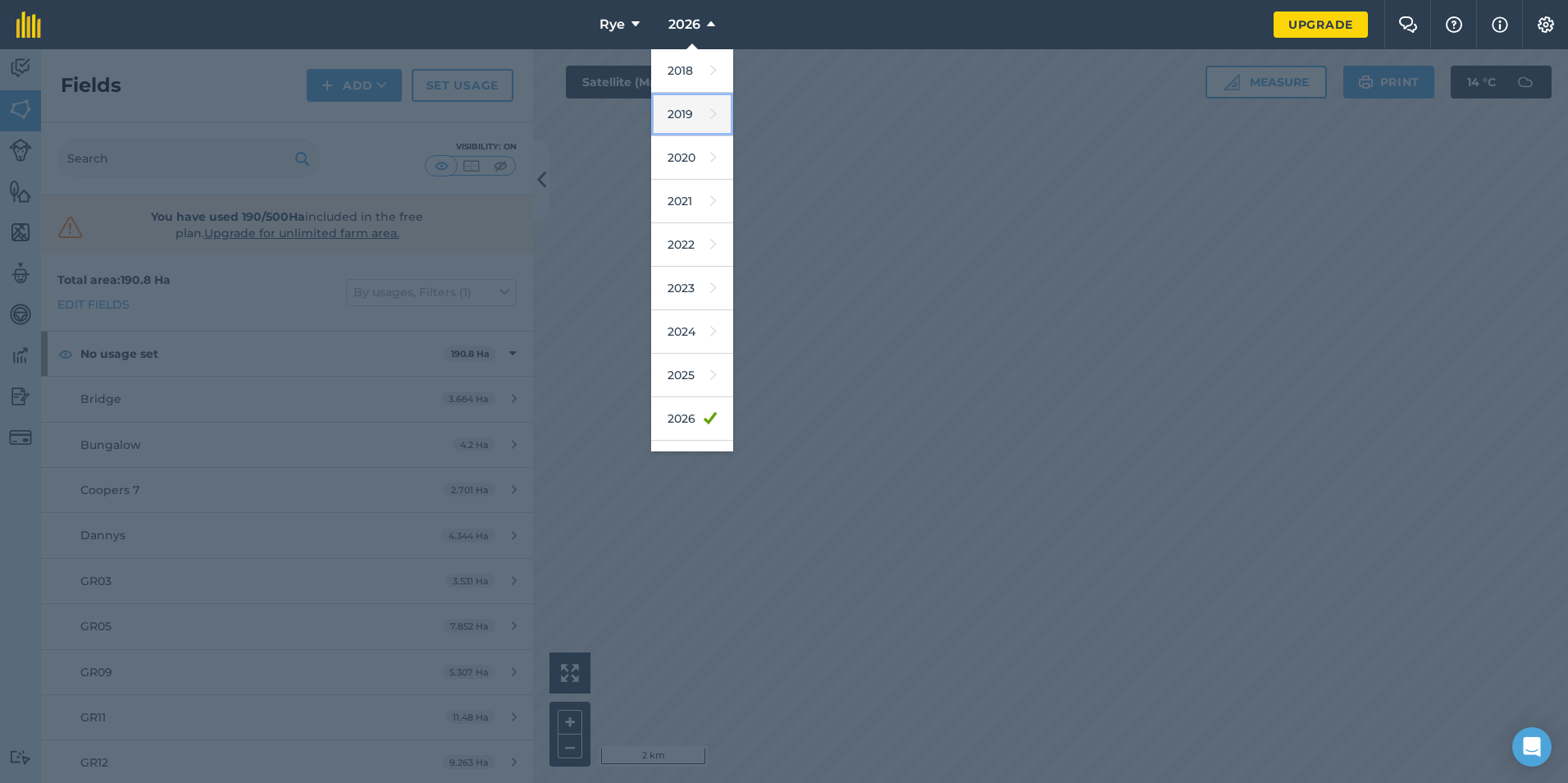
click at [697, 101] on link "2019" at bounding box center [692, 114] width 82 height 43
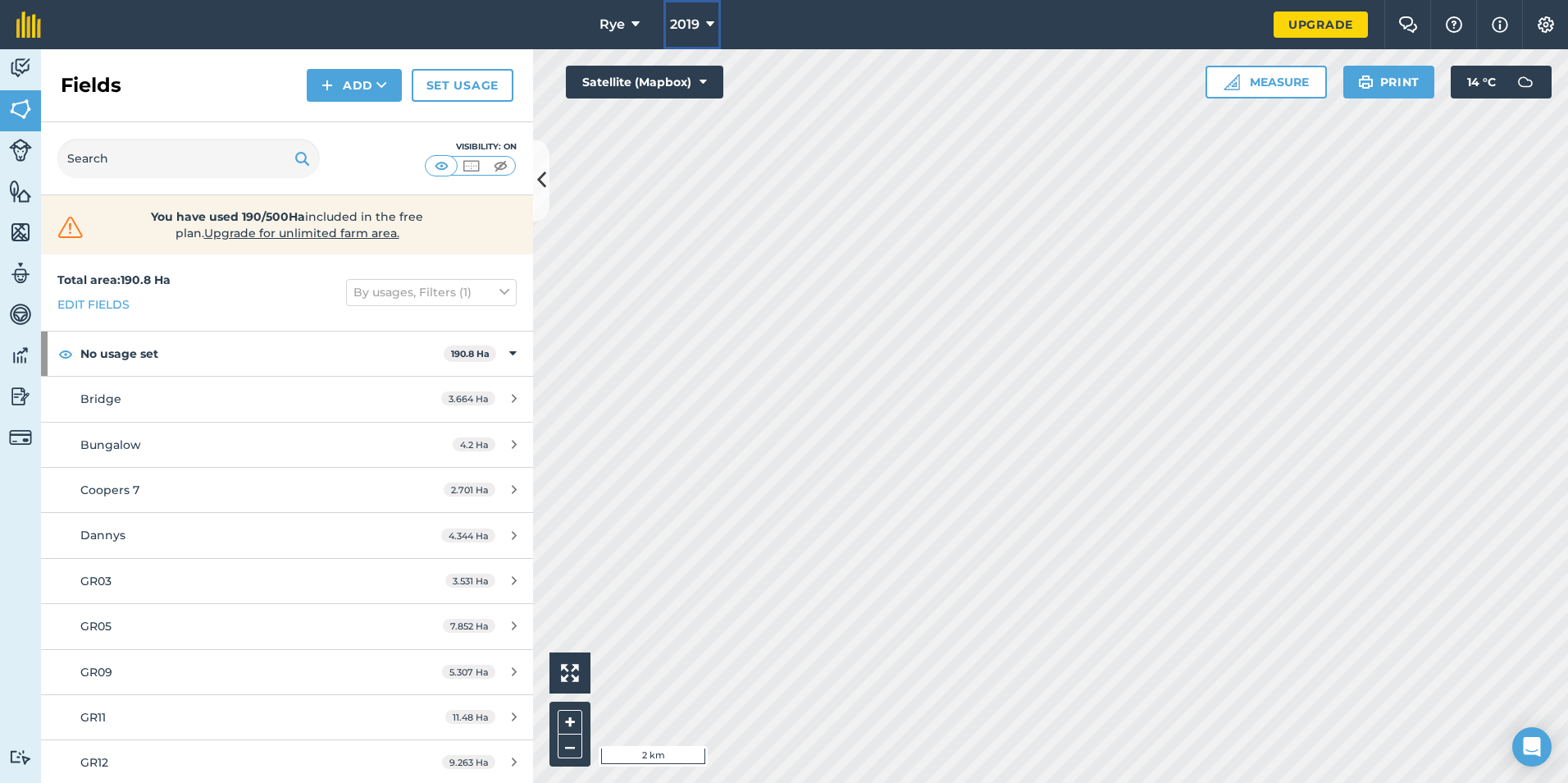
click at [691, 33] on span "2019" at bounding box center [685, 25] width 30 height 20
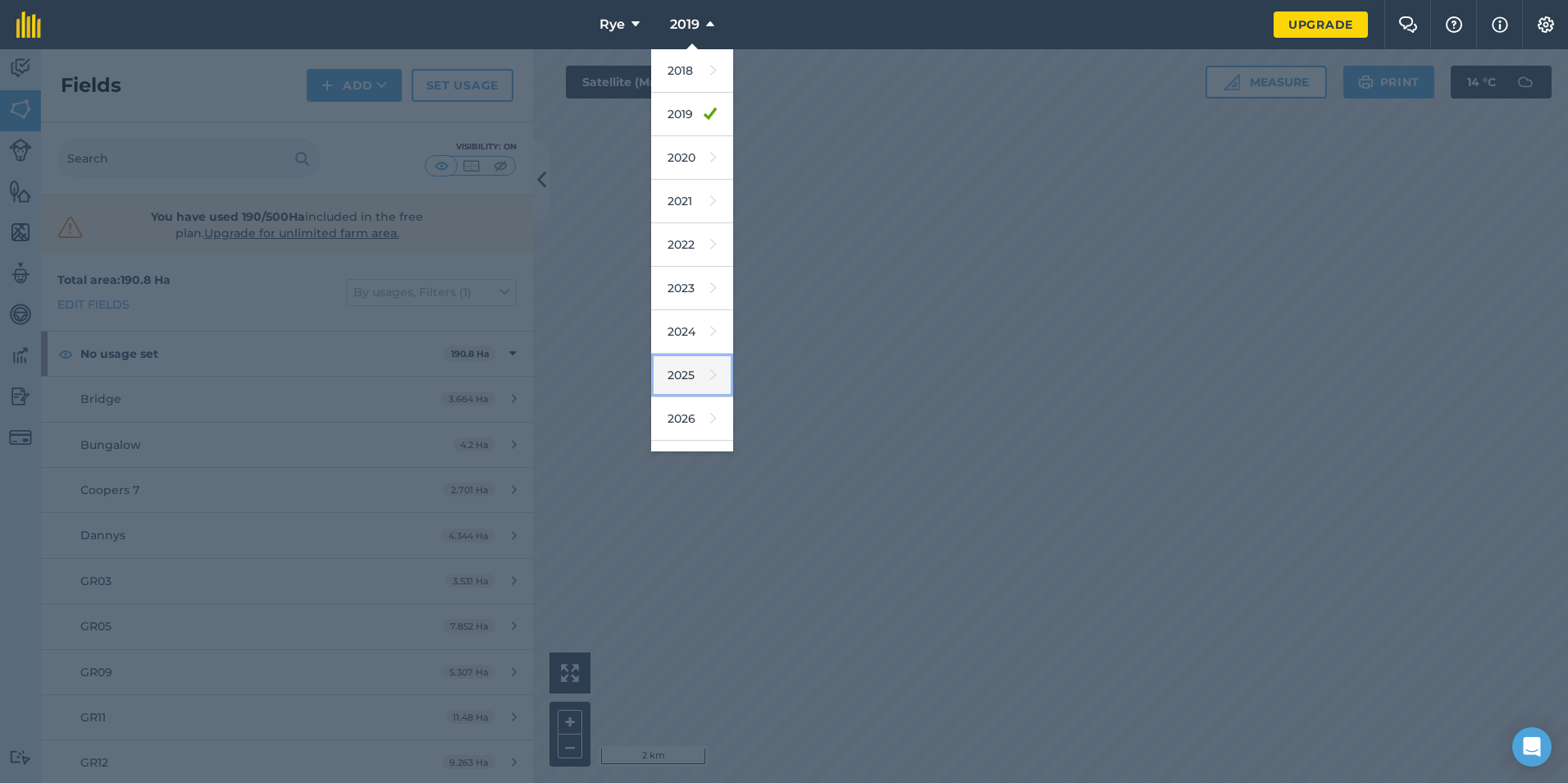
click at [692, 368] on link "2025" at bounding box center [692, 375] width 82 height 43
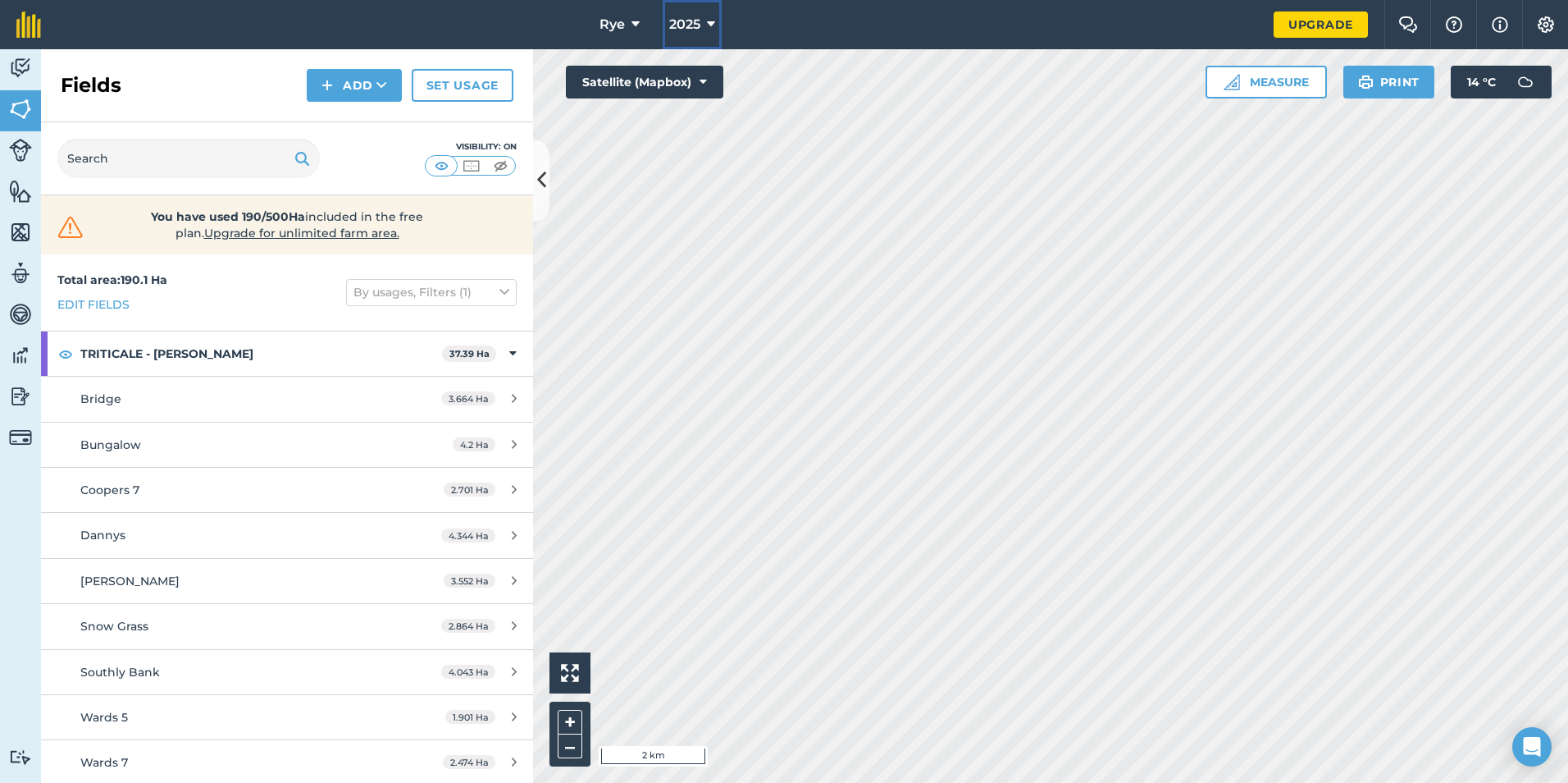
click at [717, 37] on button "2025" at bounding box center [692, 25] width 59 height 49
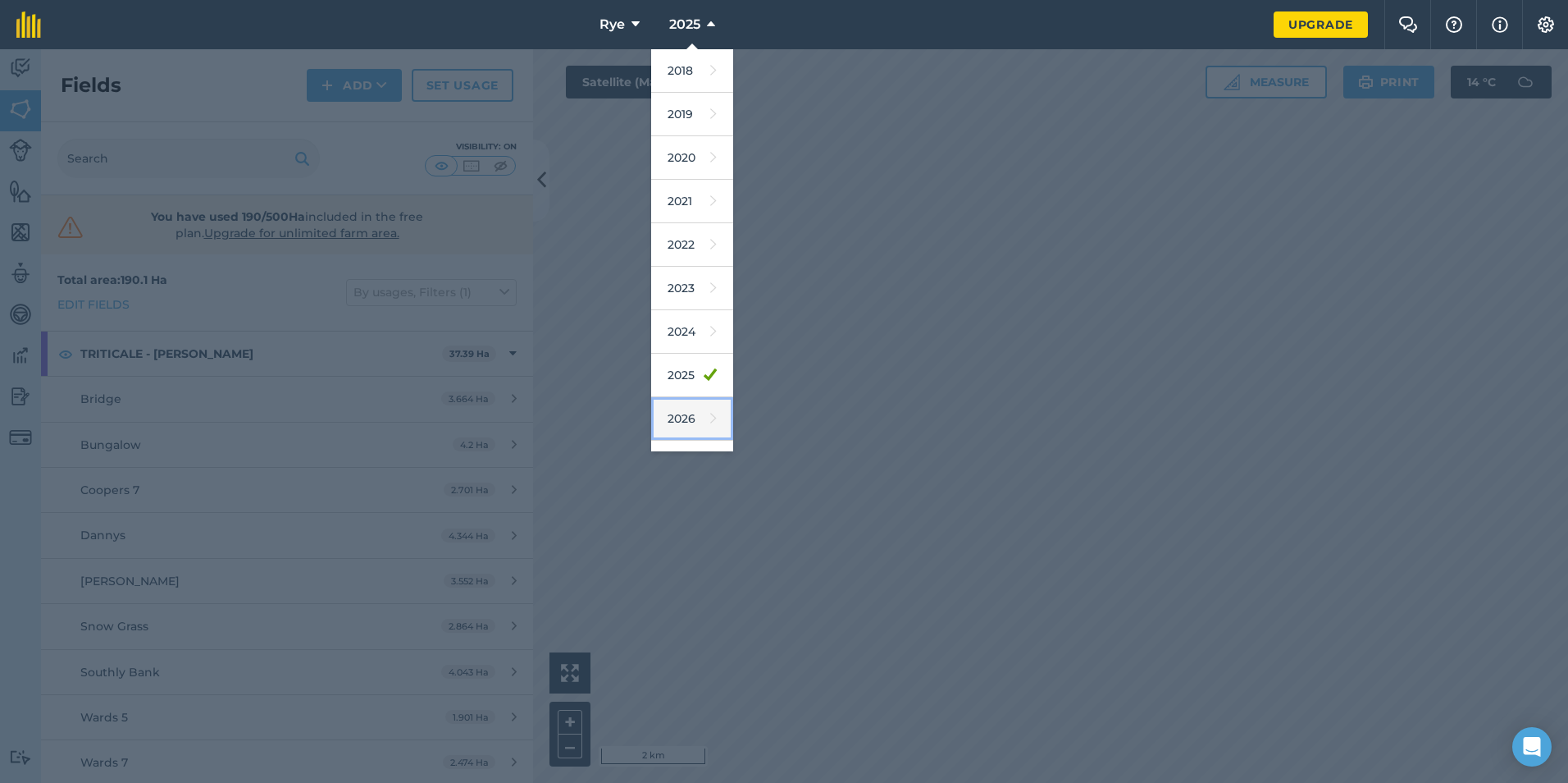
click at [706, 415] on link "2026" at bounding box center [692, 419] width 82 height 43
